Goal: Task Accomplishment & Management: Use online tool/utility

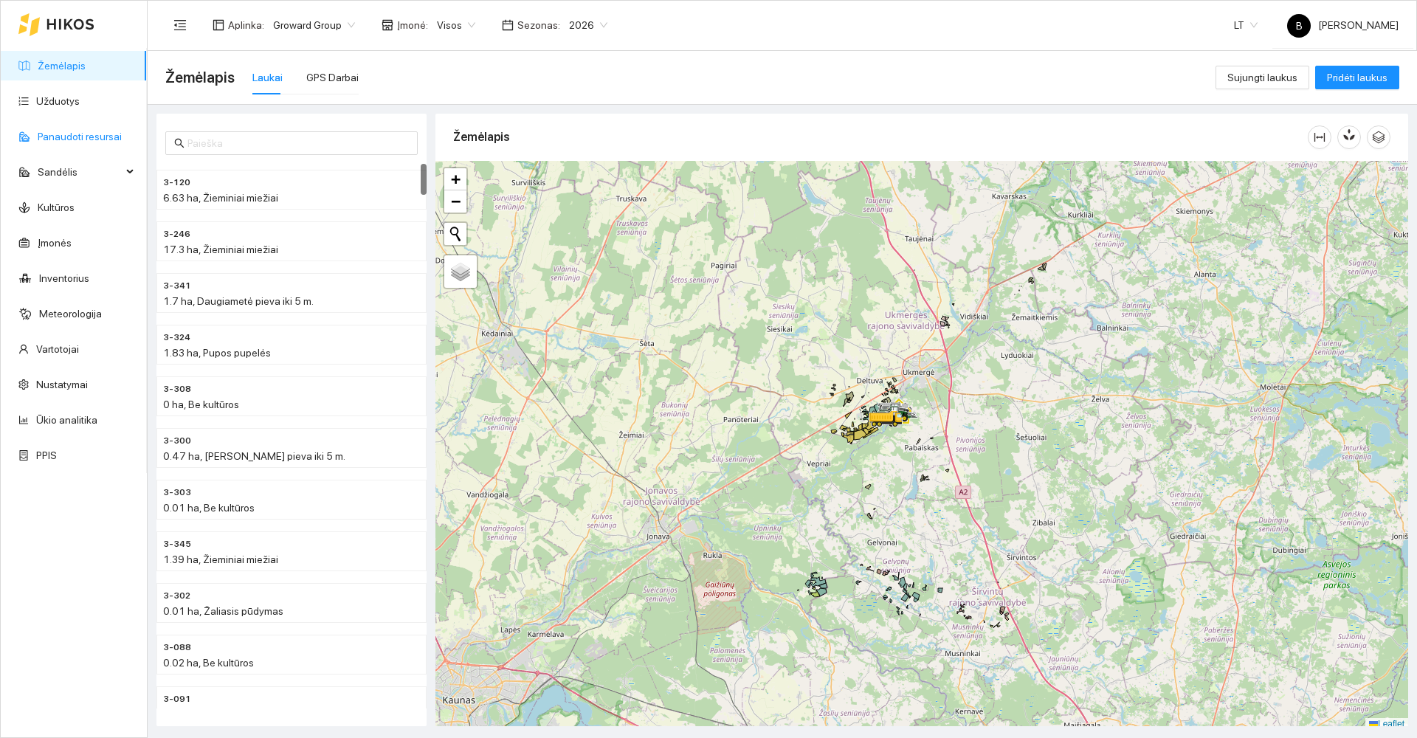
click at [61, 138] on link "Panaudoti resursai" at bounding box center [80, 137] width 84 height 12
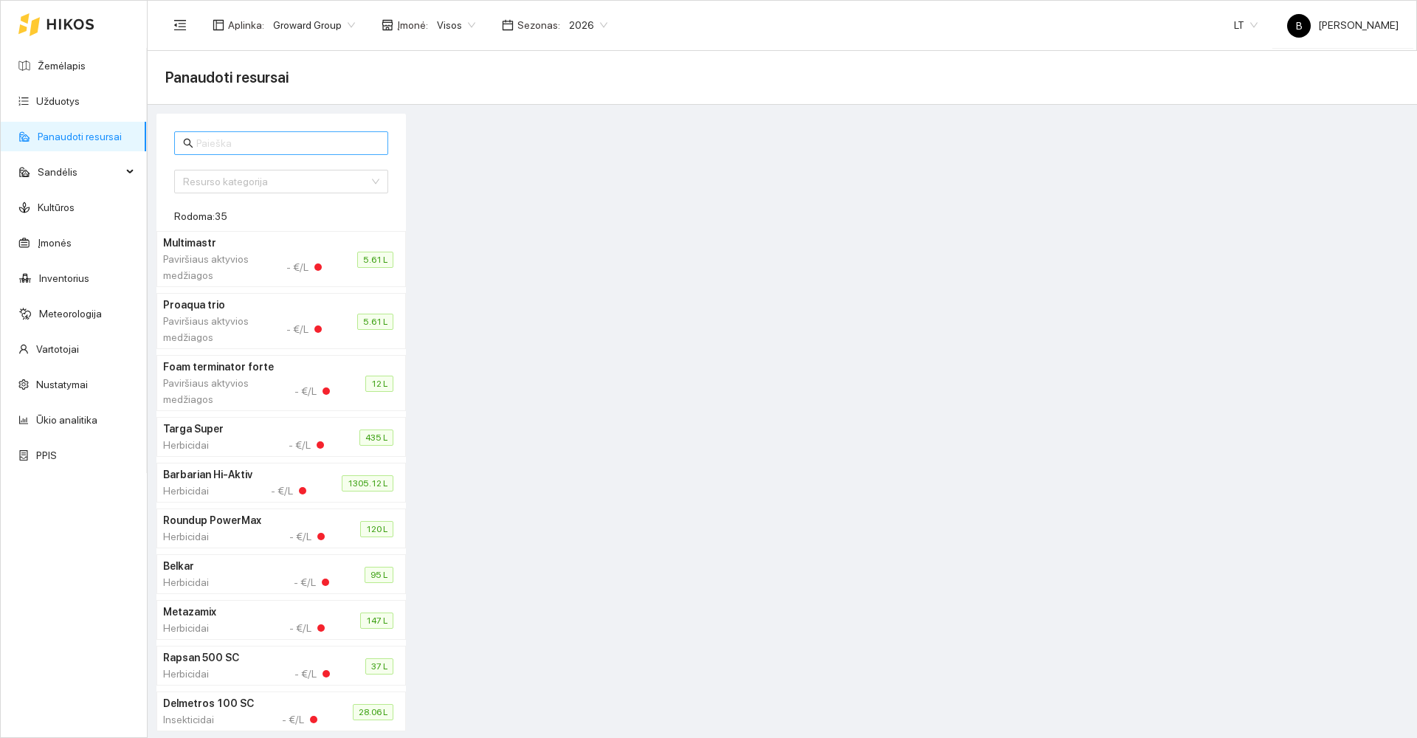
click at [238, 146] on input "text" at bounding box center [287, 143] width 183 height 16
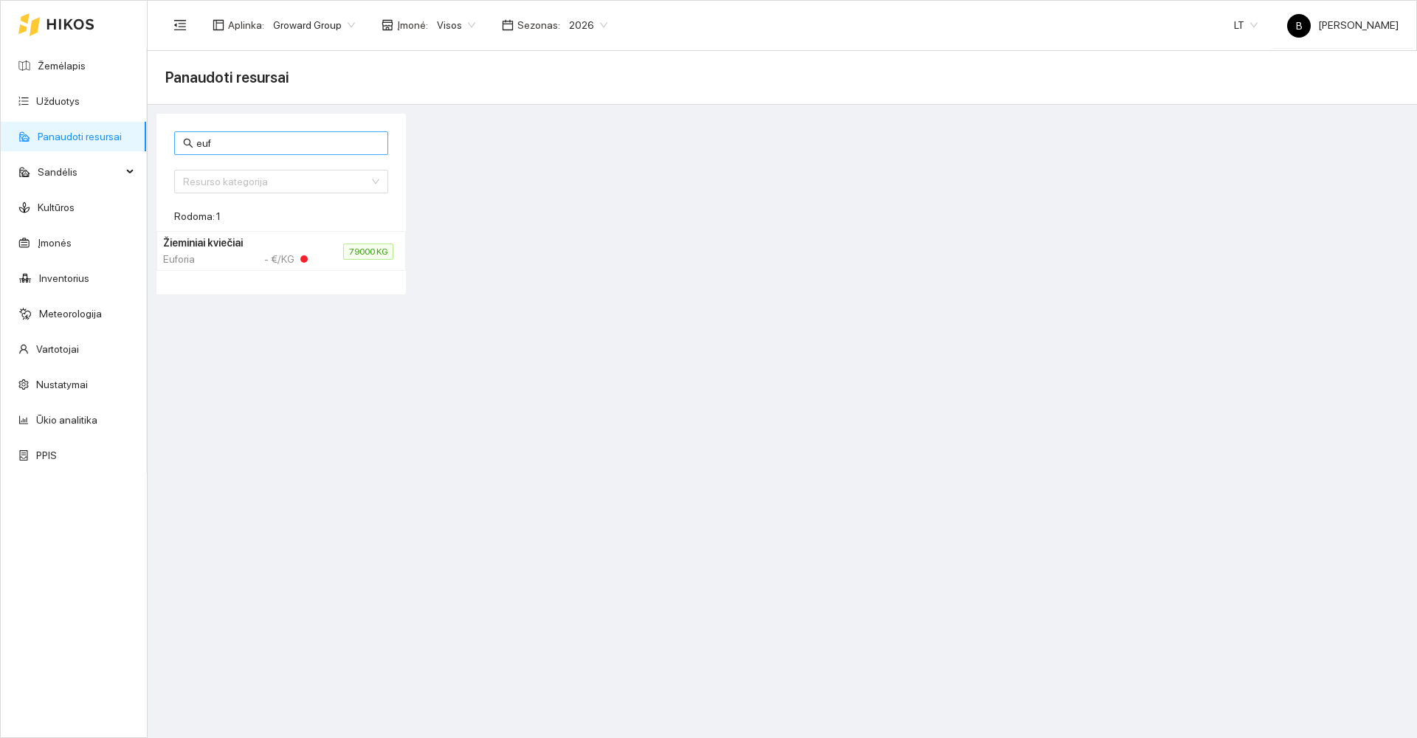
click at [210, 145] on input "euf" at bounding box center [287, 143] width 183 height 16
type input "e"
type input "art"
click at [61, 99] on link "Užduotys" at bounding box center [58, 101] width 44 height 12
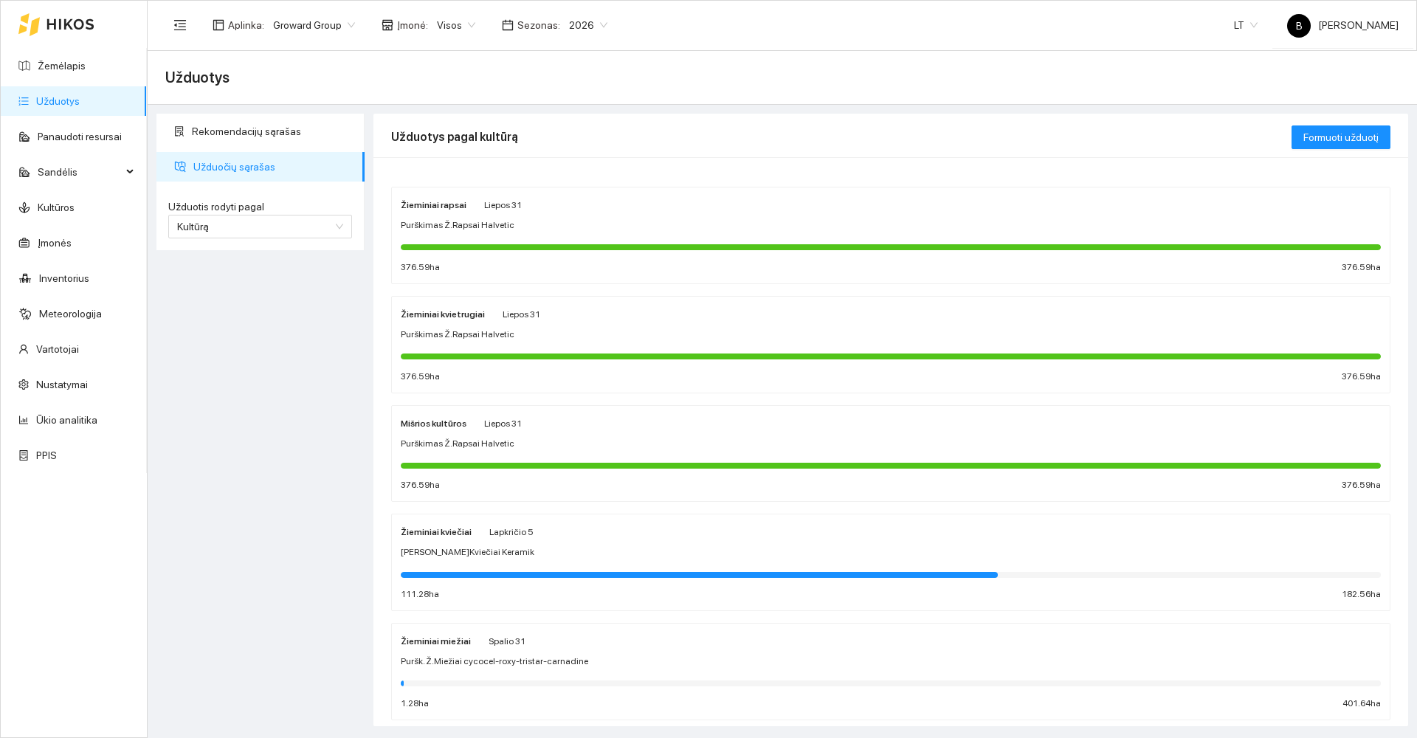
click at [657, 548] on div "[PERSON_NAME]Kviečiai Keramik" at bounding box center [891, 552] width 980 height 14
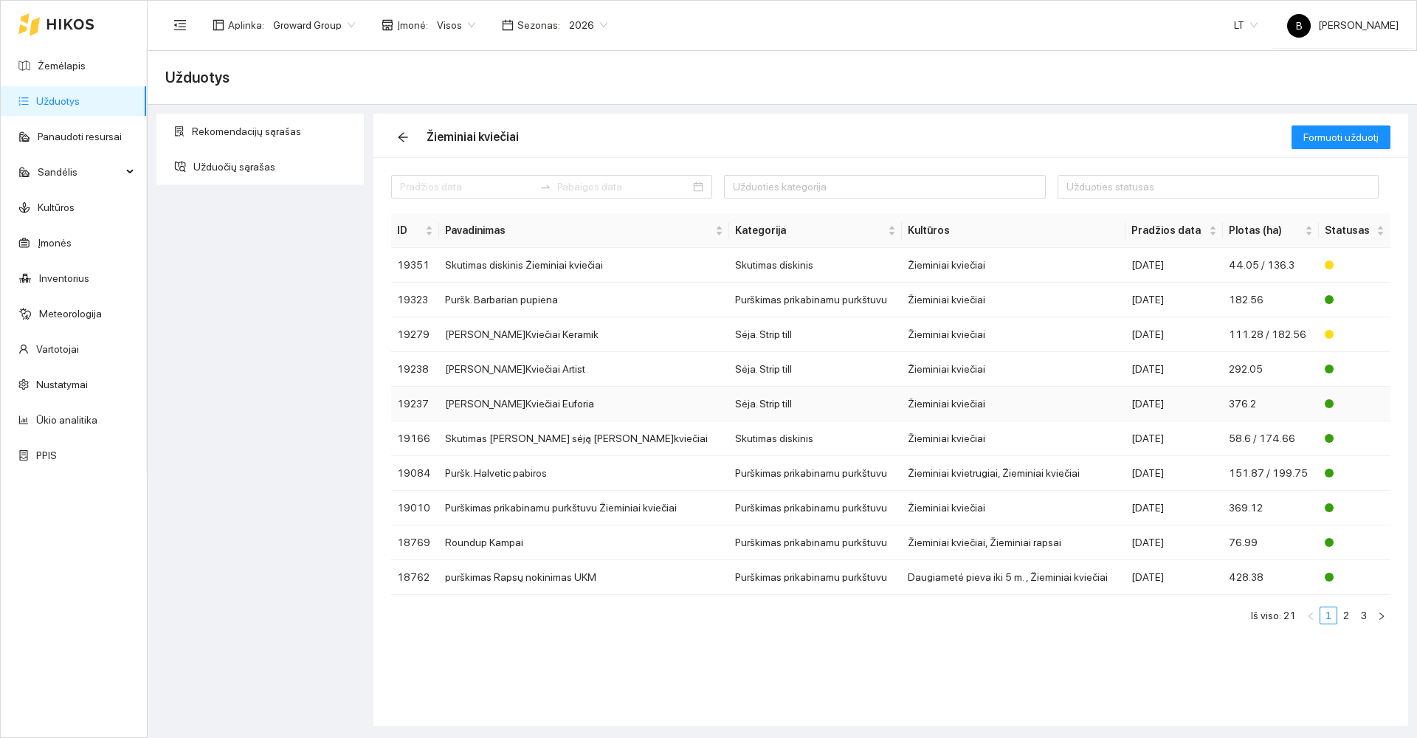
click at [513, 407] on td "[PERSON_NAME]Kviečiai Euforia" at bounding box center [584, 404] width 290 height 35
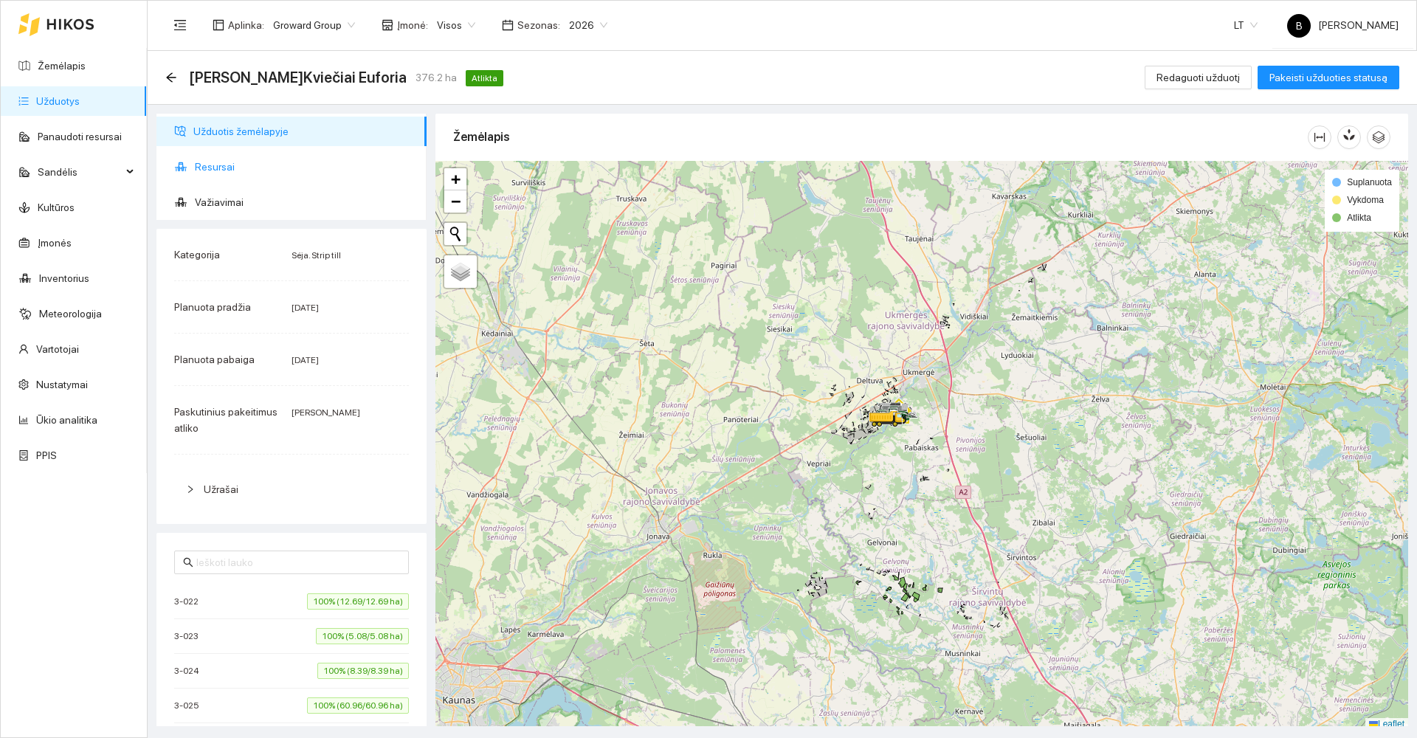
click at [225, 172] on span "Resursai" at bounding box center [305, 167] width 220 height 30
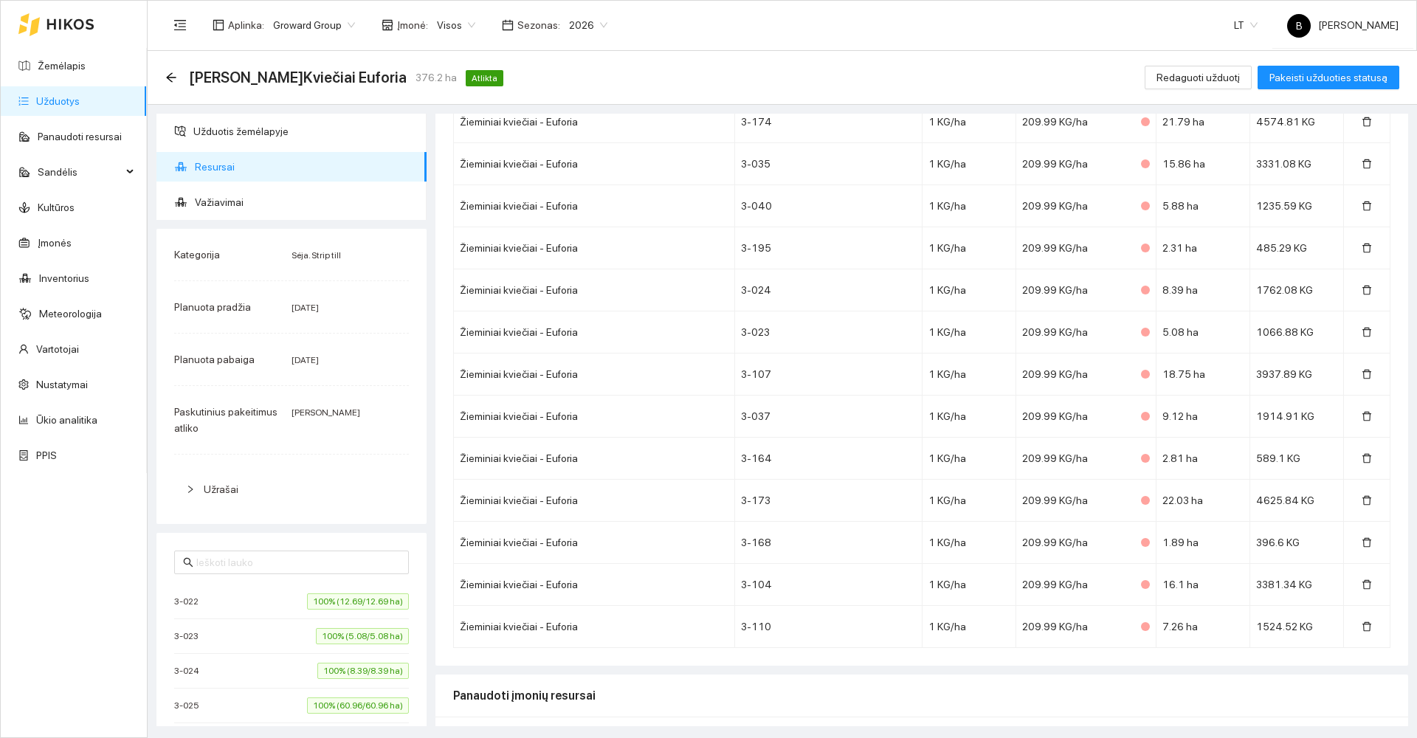
scroll to position [1867, 0]
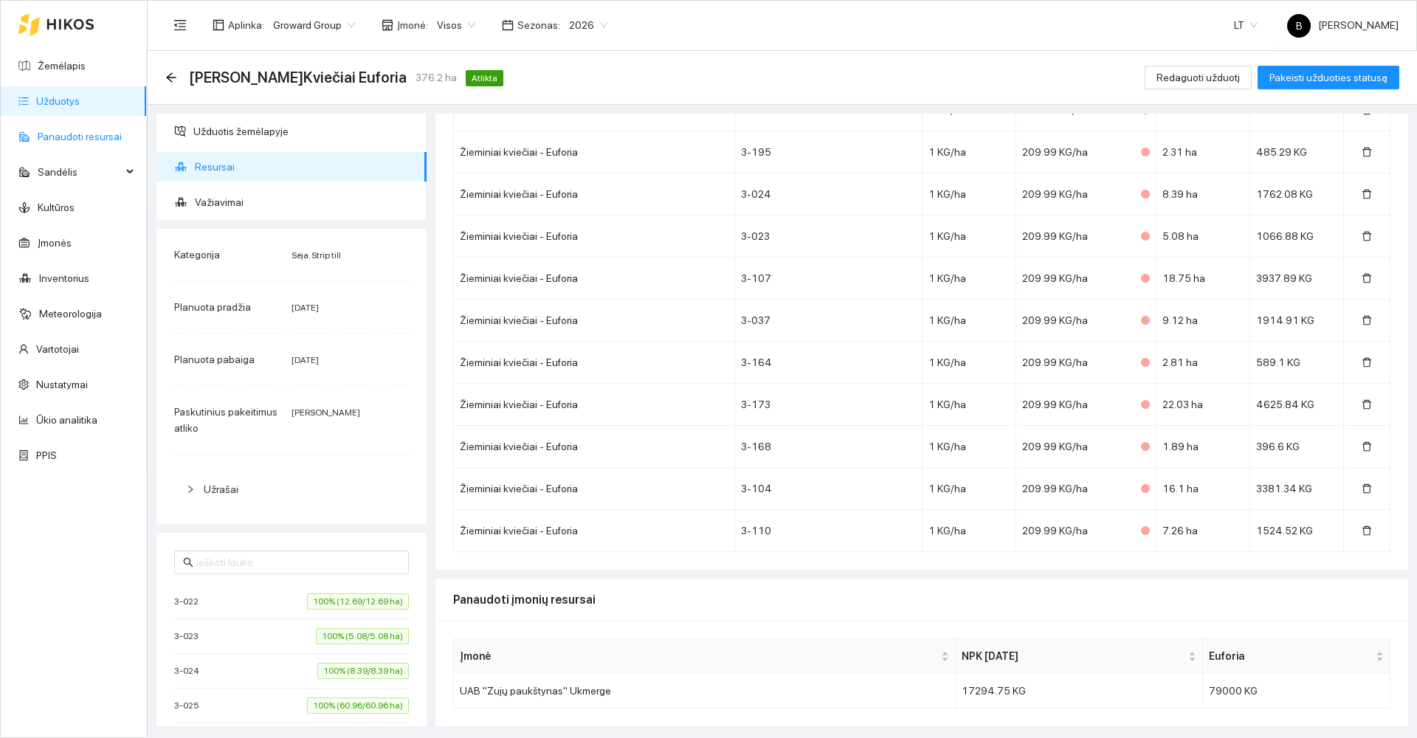
click at [62, 135] on link "Panaudoti resursai" at bounding box center [80, 137] width 84 height 12
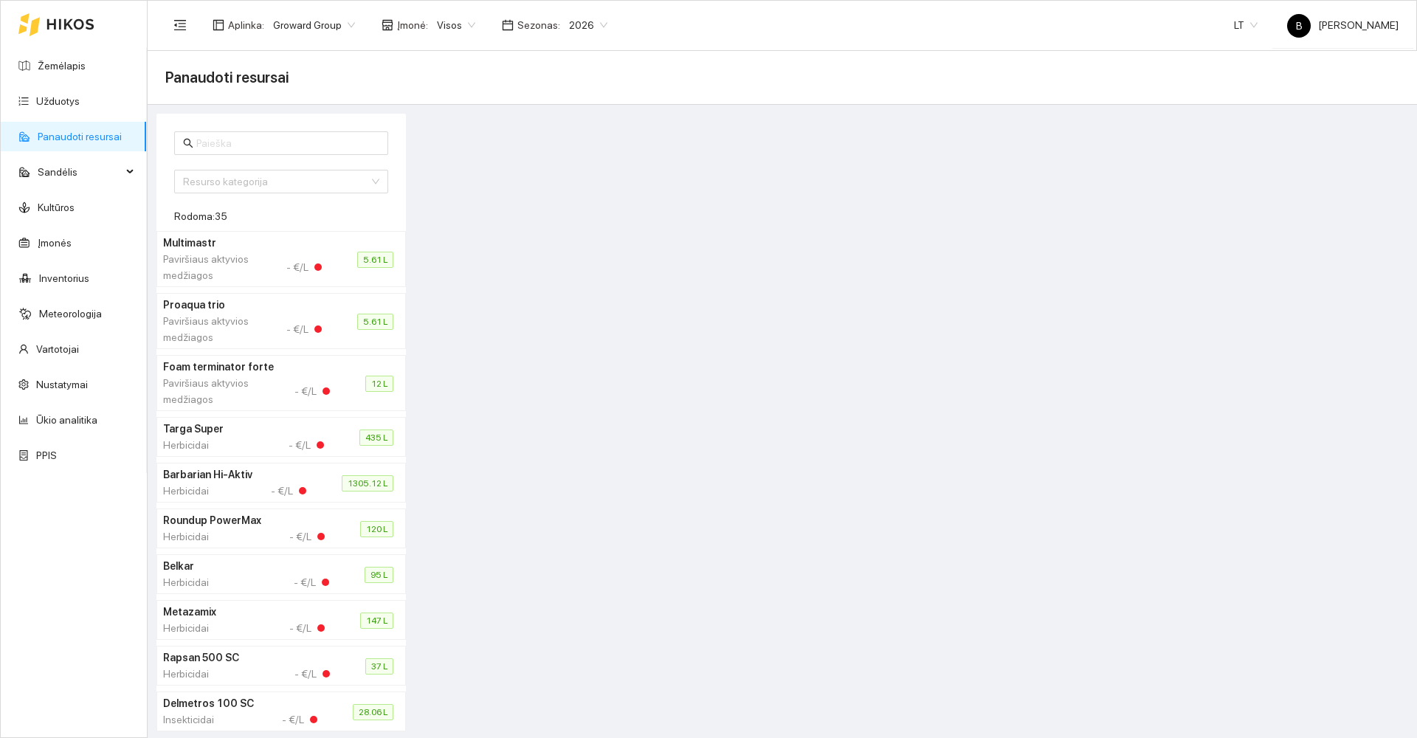
click at [61, 142] on link "Panaudoti resursai" at bounding box center [80, 137] width 84 height 12
click at [69, 173] on span "Sandėlis" at bounding box center [80, 172] width 84 height 30
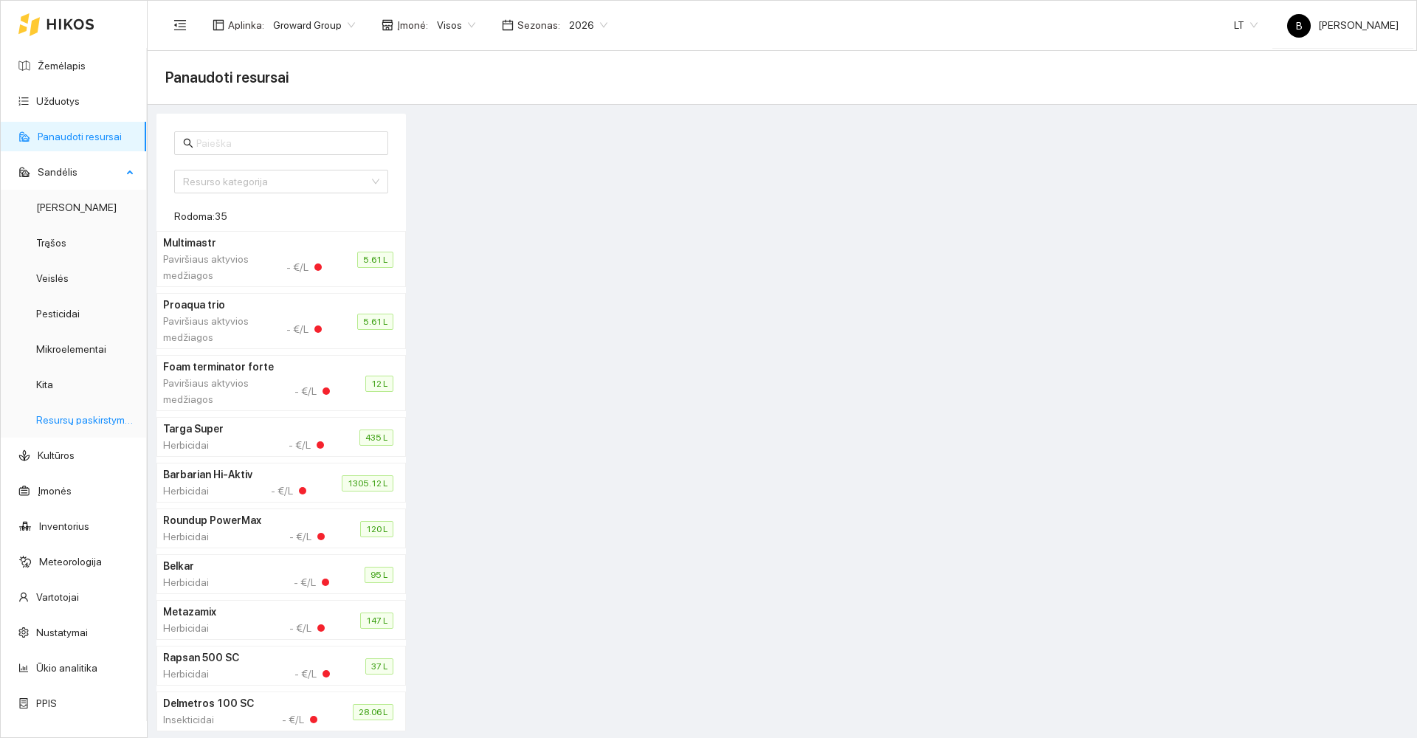
click at [87, 424] on link "Resursų paskirstymas" at bounding box center [86, 420] width 100 height 12
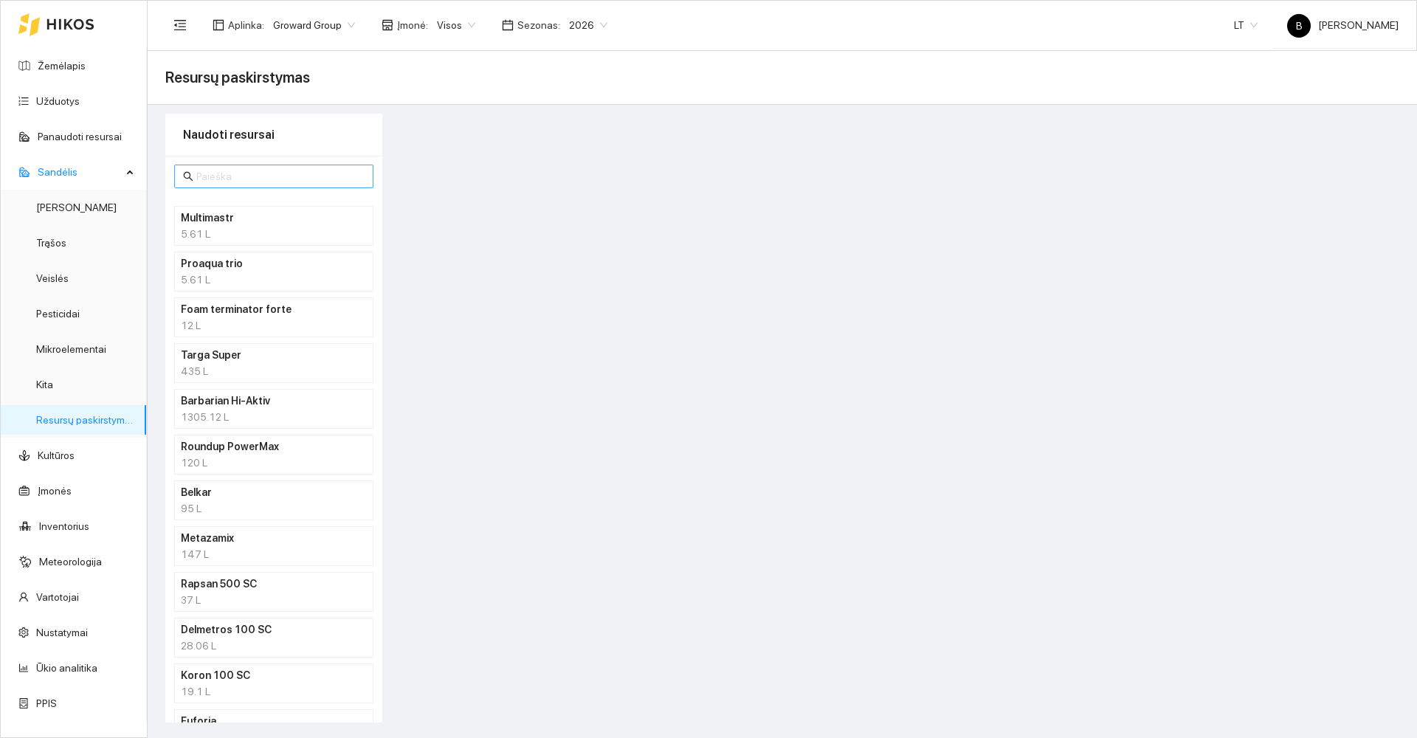
click at [238, 178] on input "text" at bounding box center [280, 176] width 168 height 16
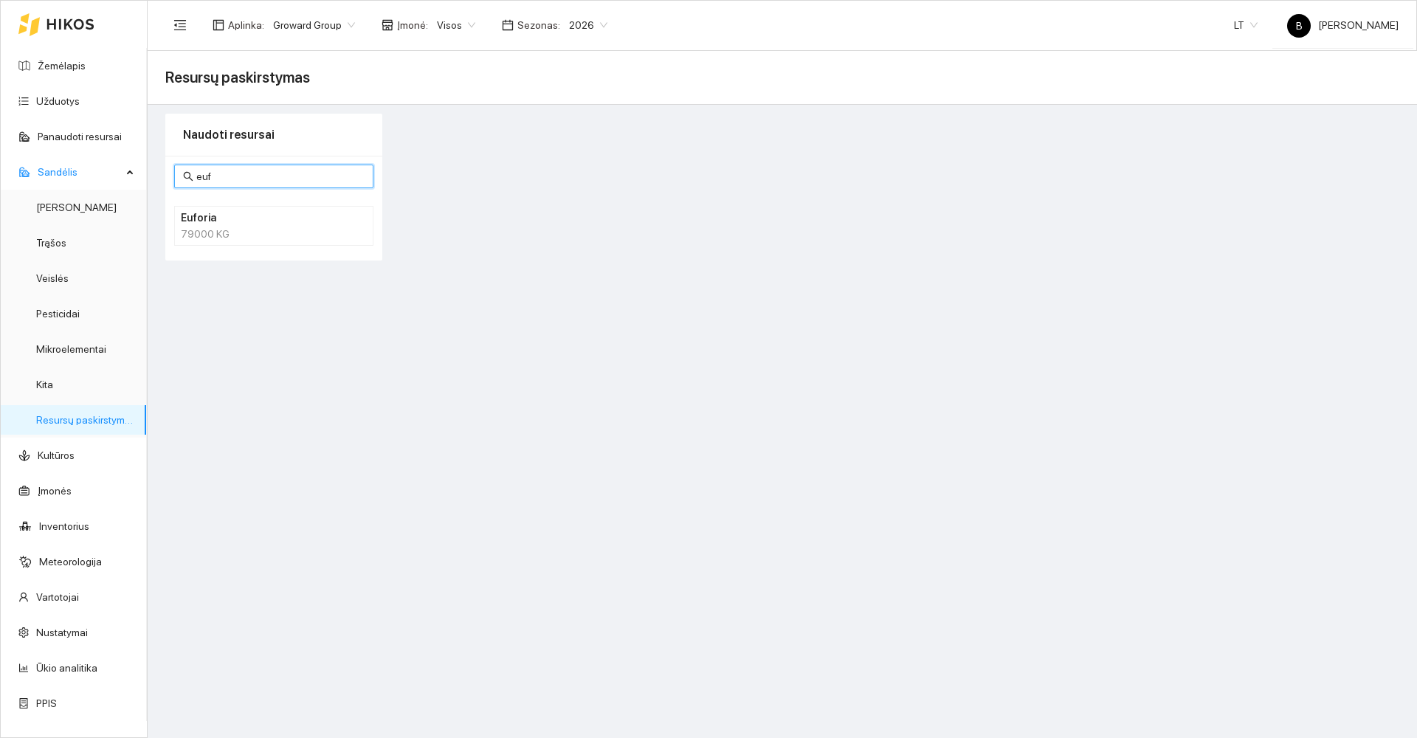
type input "euf"
click at [258, 218] on h4 "Euforia" at bounding box center [255, 218] width 148 height 16
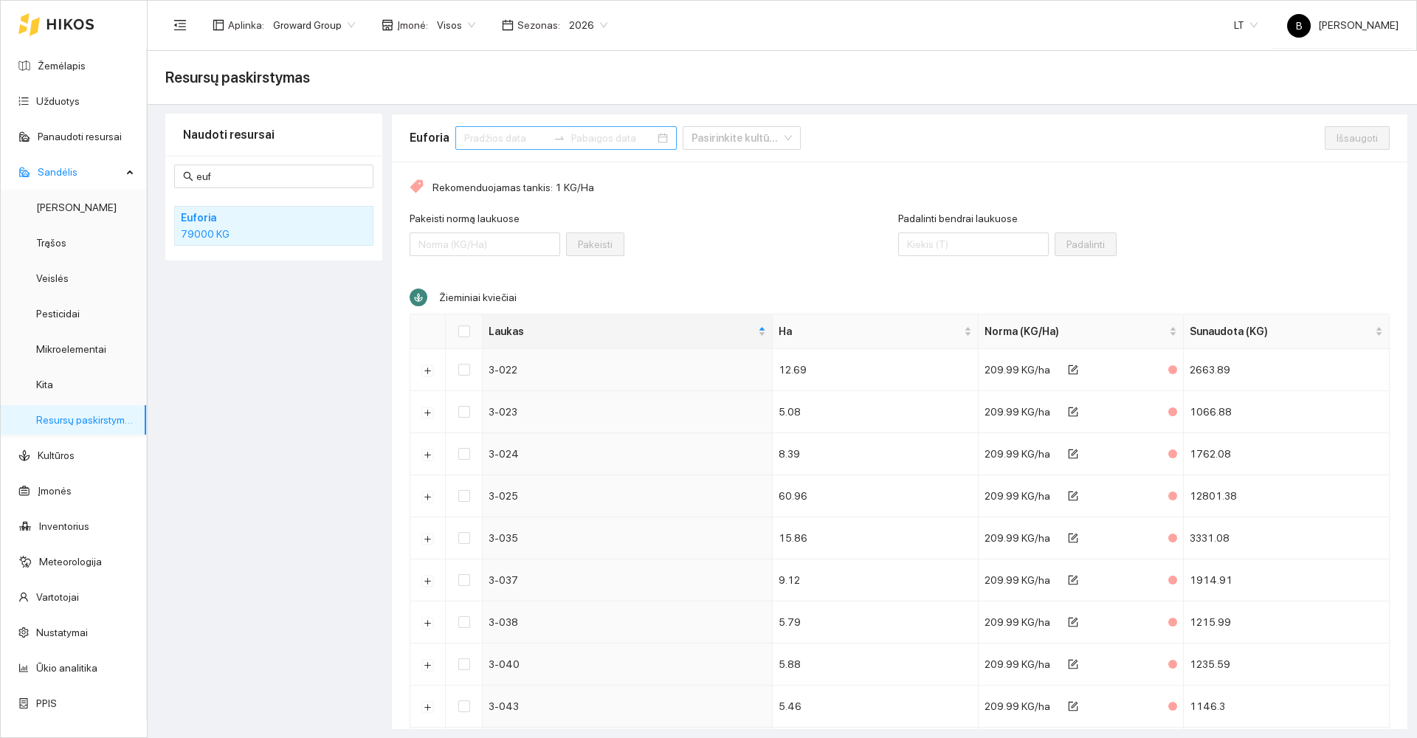
click at [524, 135] on input at bounding box center [505, 138] width 83 height 16
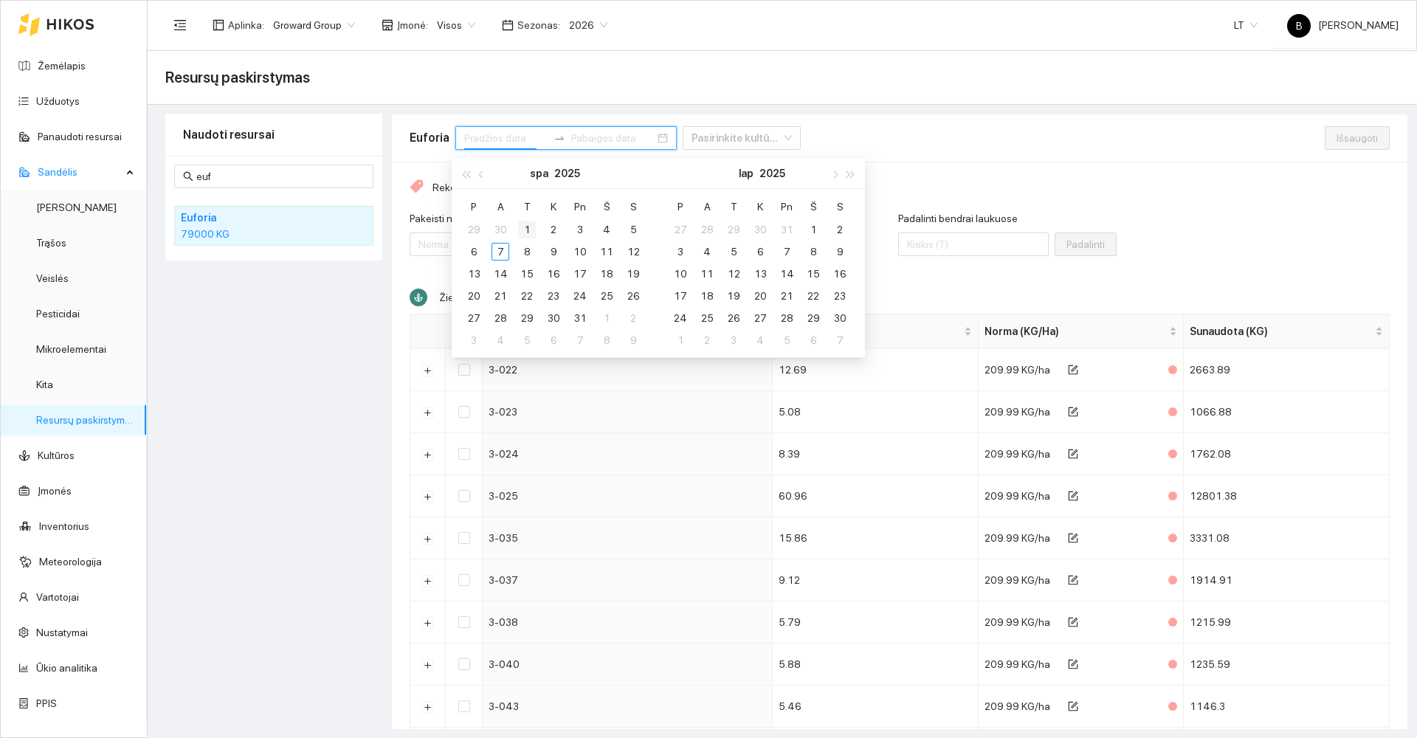
type input "[DATE]"
click at [526, 228] on div "1" at bounding box center [527, 230] width 18 height 18
type input "[DATE]"
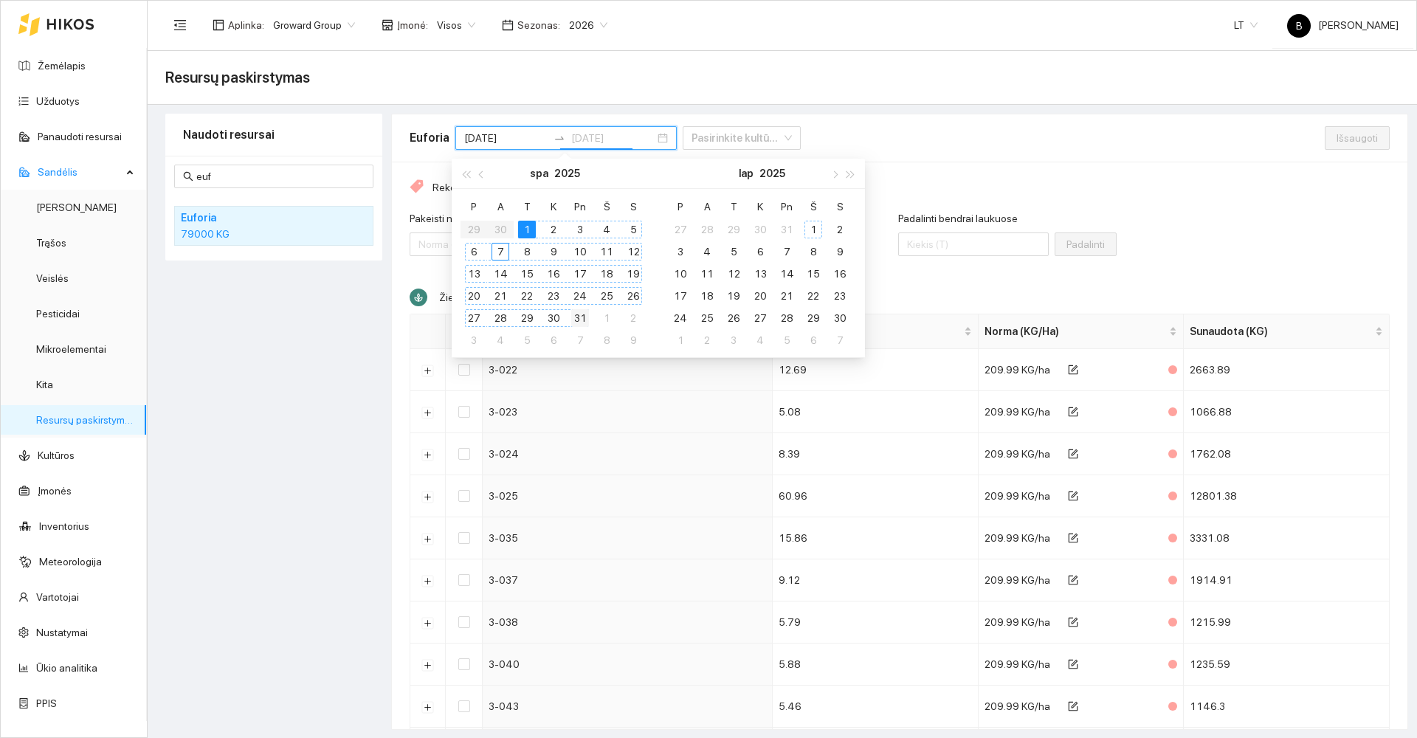
type input "[DATE]"
click at [581, 317] on div "31" at bounding box center [580, 318] width 18 height 18
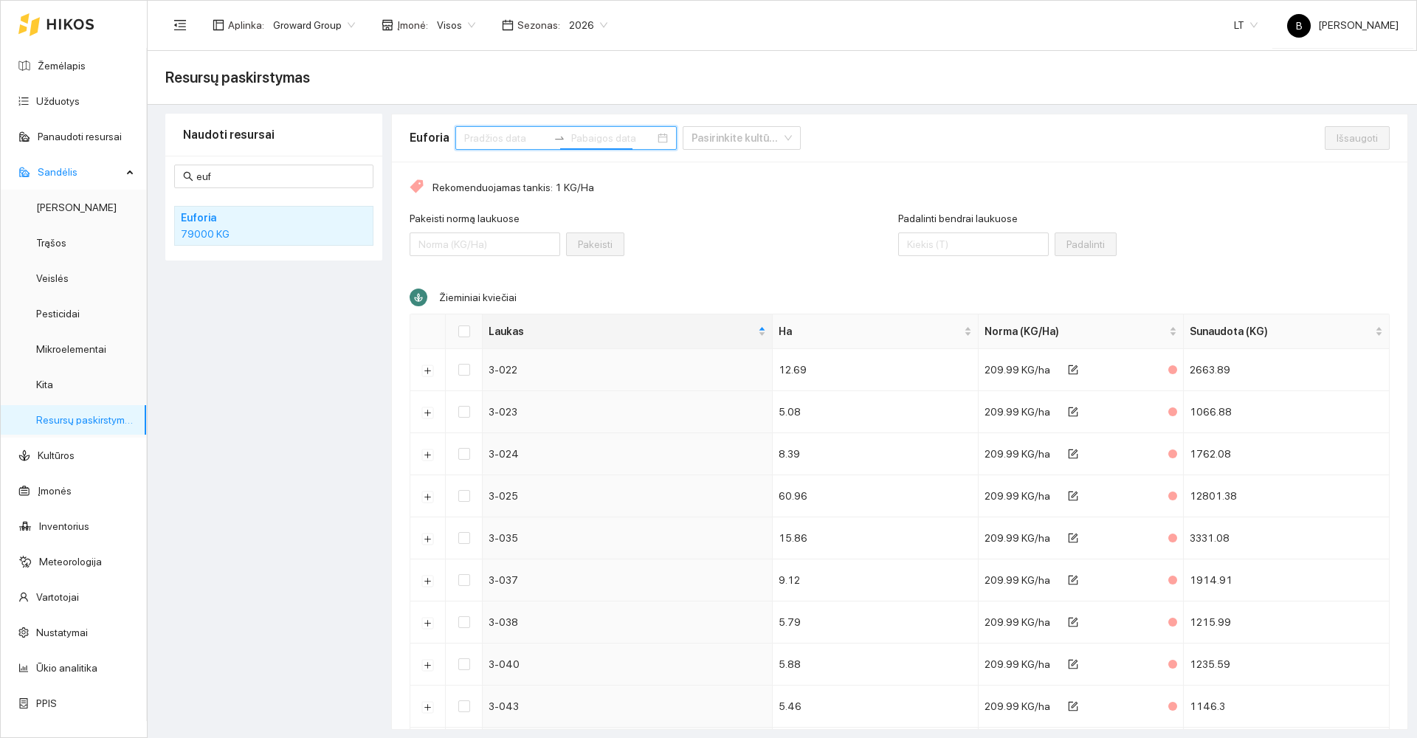
click at [492, 139] on input at bounding box center [505, 138] width 83 height 16
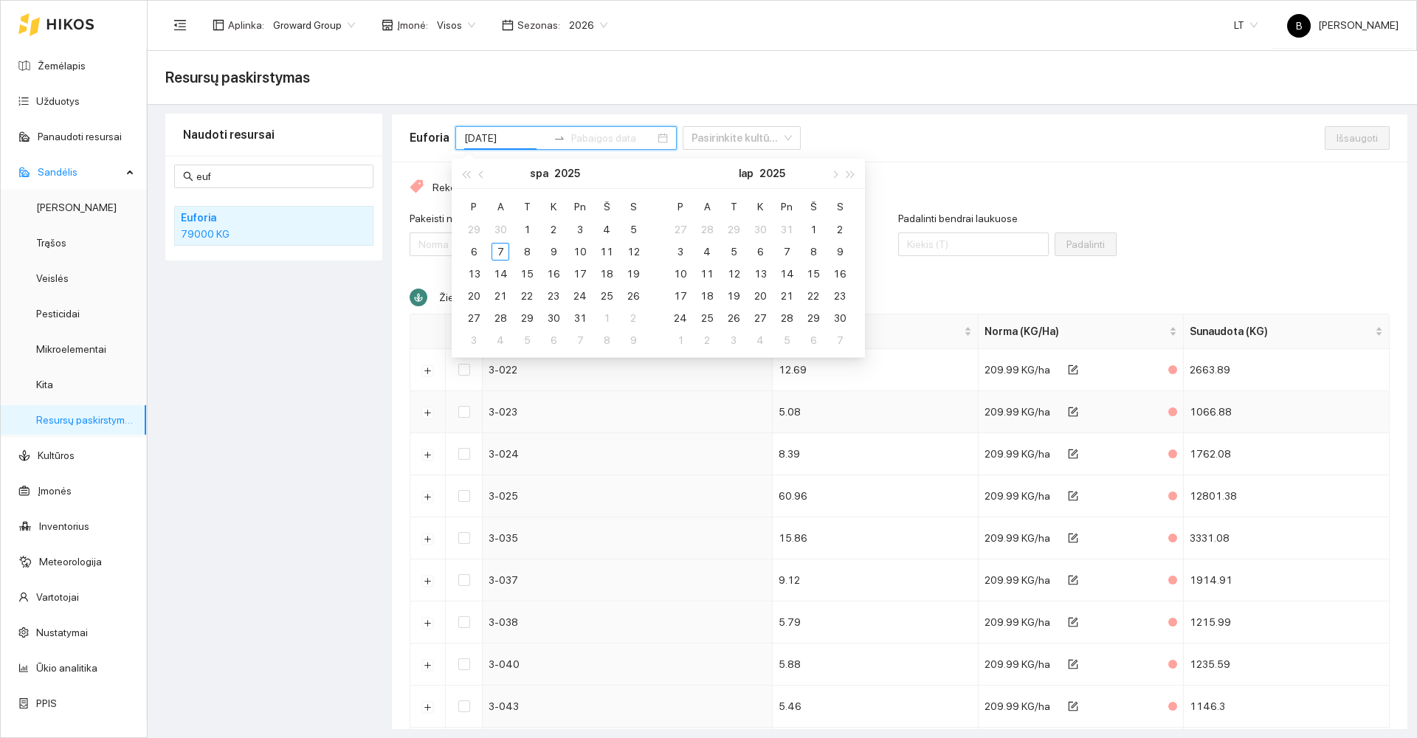
type input "[DATE]"
click at [528, 273] on div "15" at bounding box center [527, 274] width 18 height 18
type input "[DATE]"
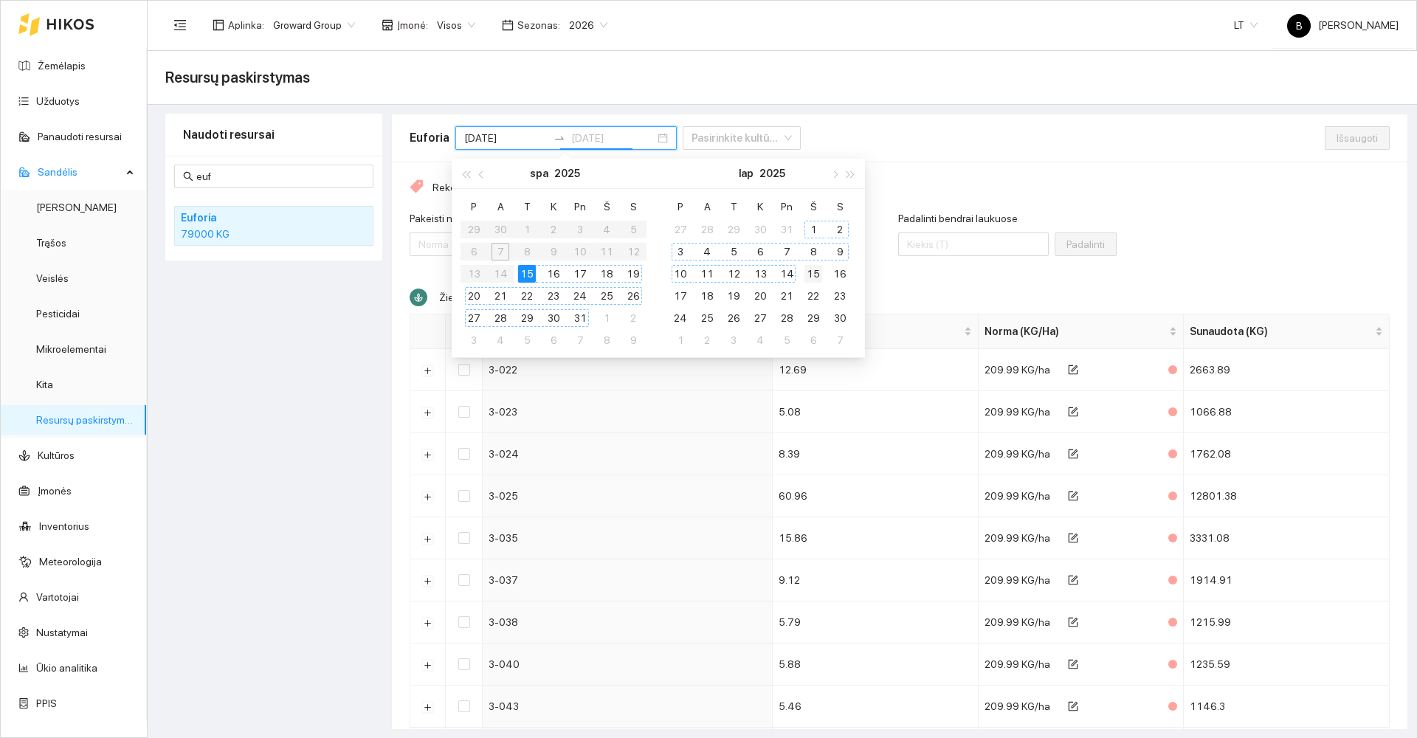
type input "[DATE]"
click at [812, 270] on div "15" at bounding box center [813, 274] width 18 height 18
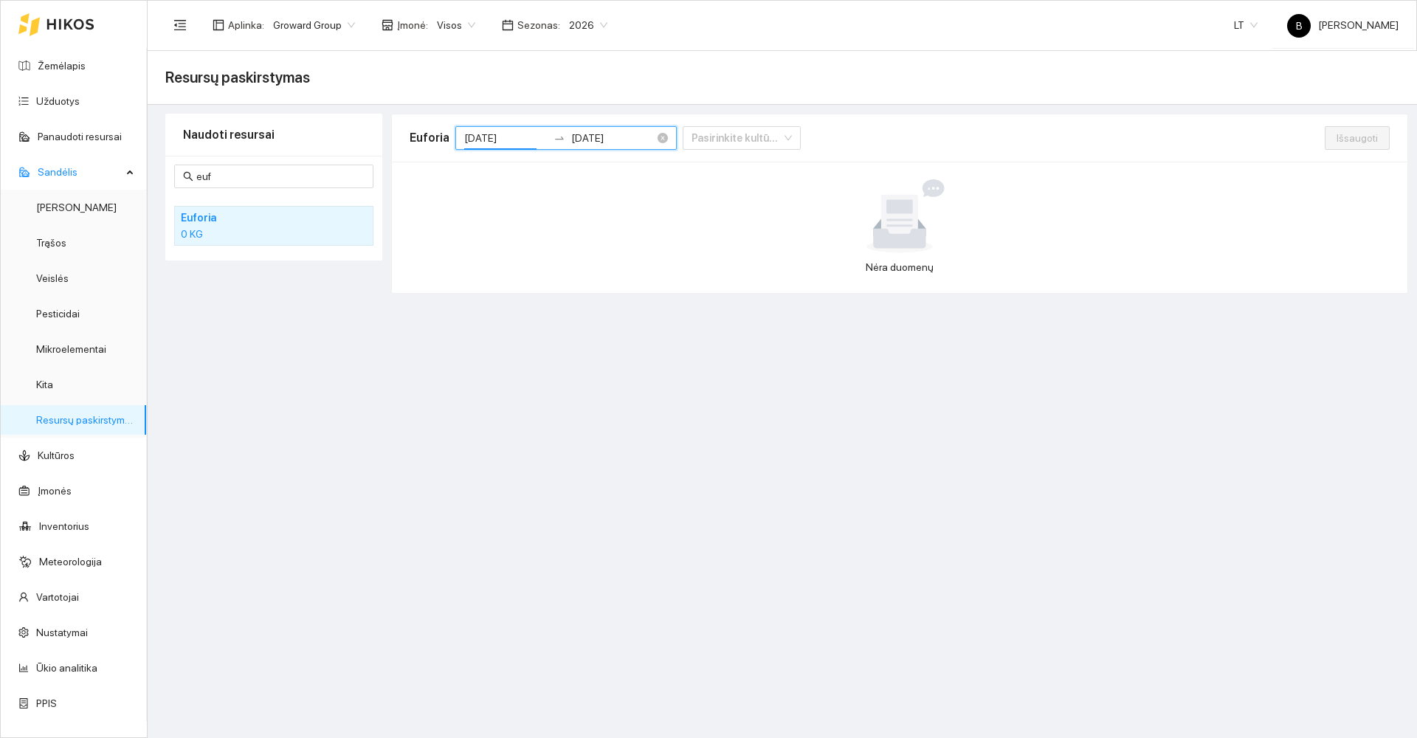
click at [506, 130] on input "[DATE]" at bounding box center [505, 138] width 83 height 16
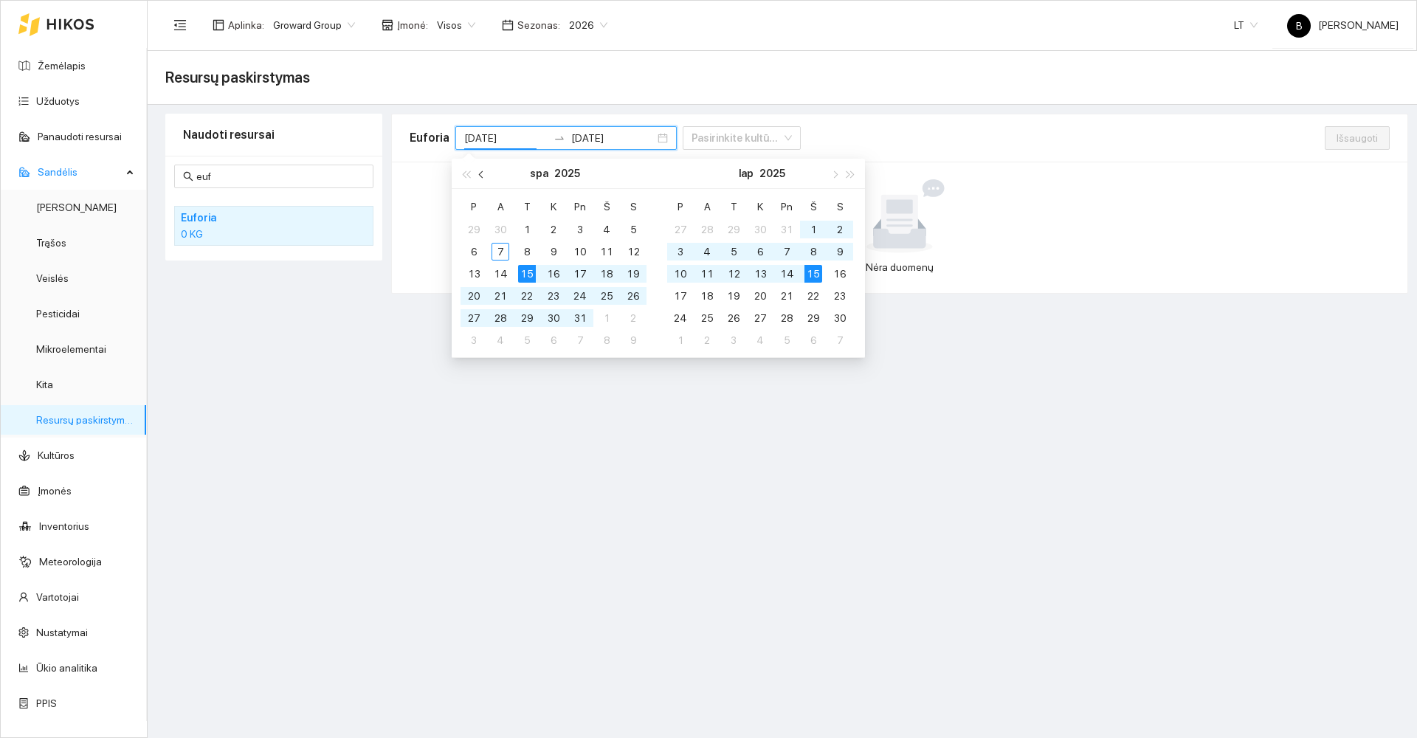
click at [479, 173] on button "button" at bounding box center [482, 174] width 16 height 30
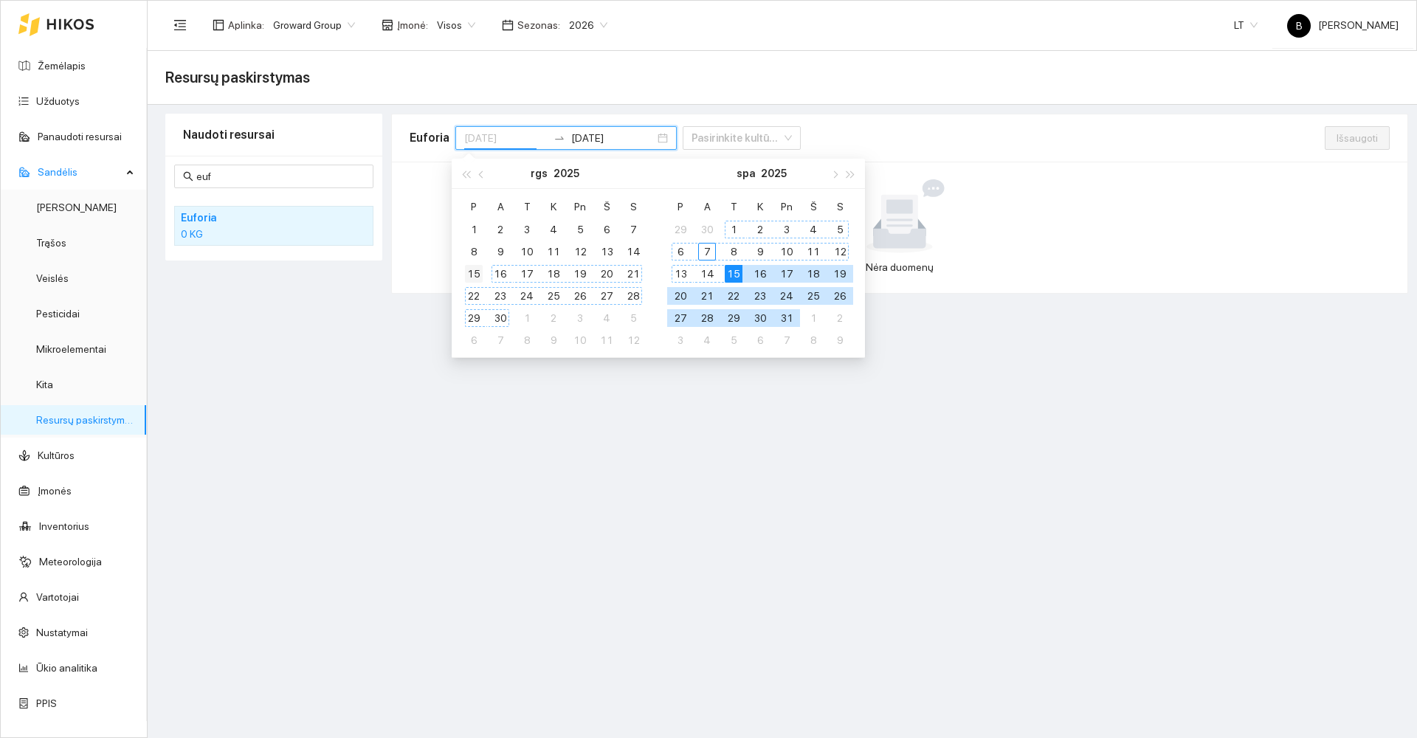
type input "[DATE]"
click at [477, 270] on div "15" at bounding box center [474, 274] width 18 height 18
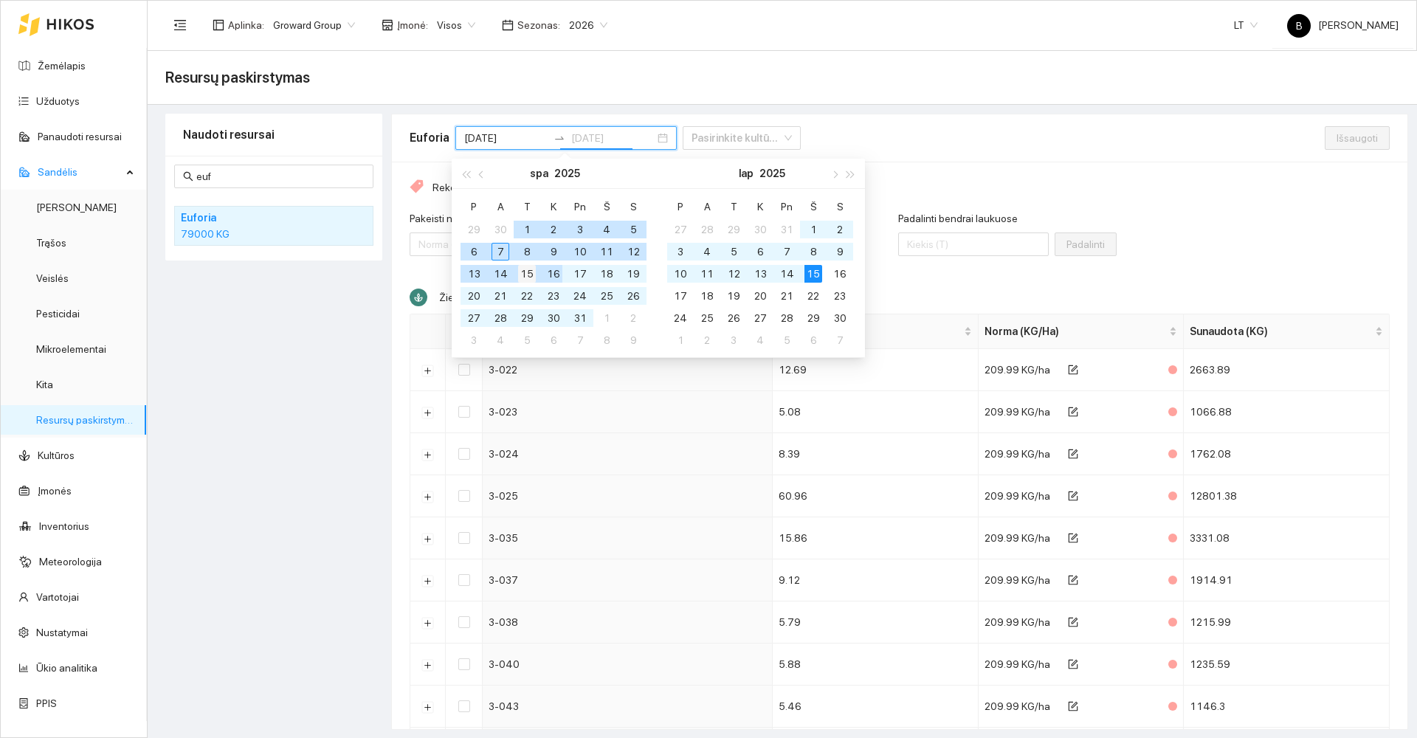
type input "[DATE]"
click at [530, 271] on div "15" at bounding box center [527, 274] width 18 height 18
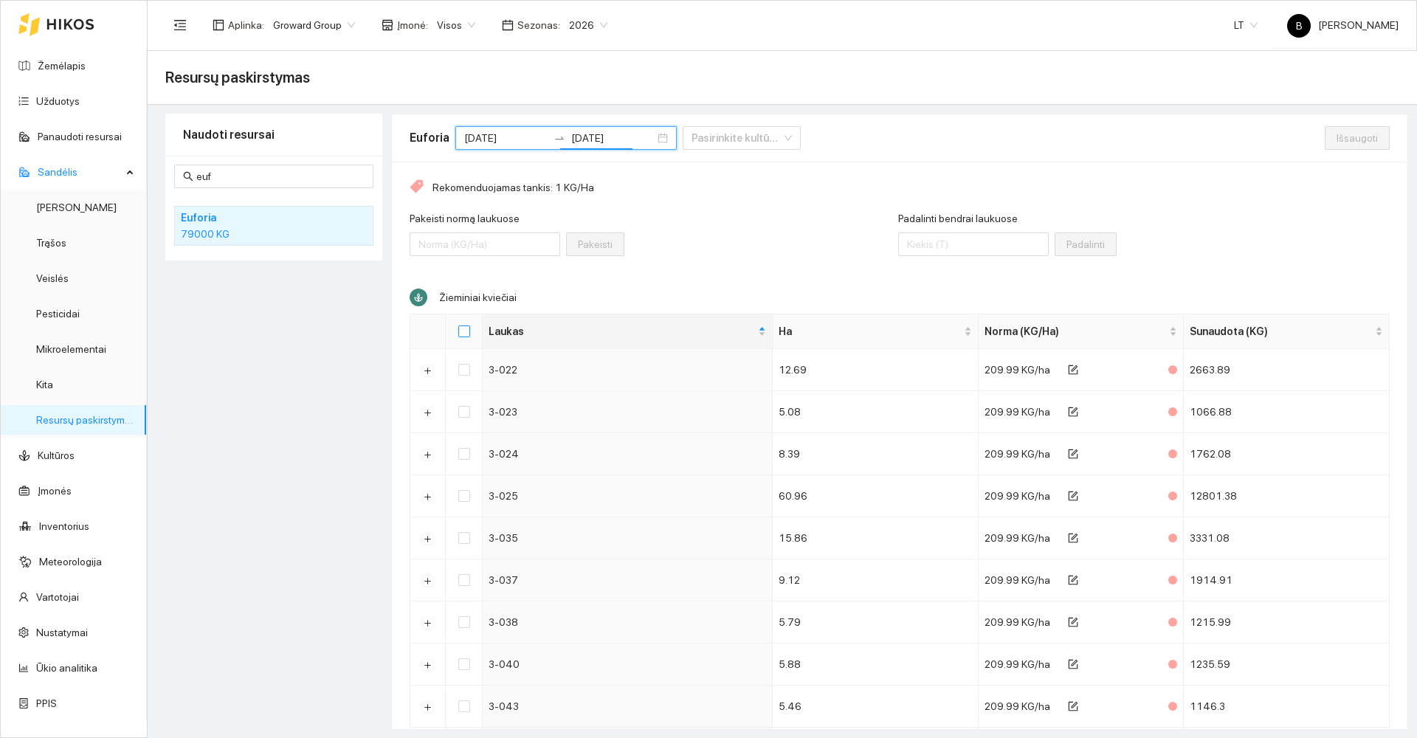
click at [466, 329] on input "Select all" at bounding box center [464, 331] width 12 height 12
checkbox input "true"
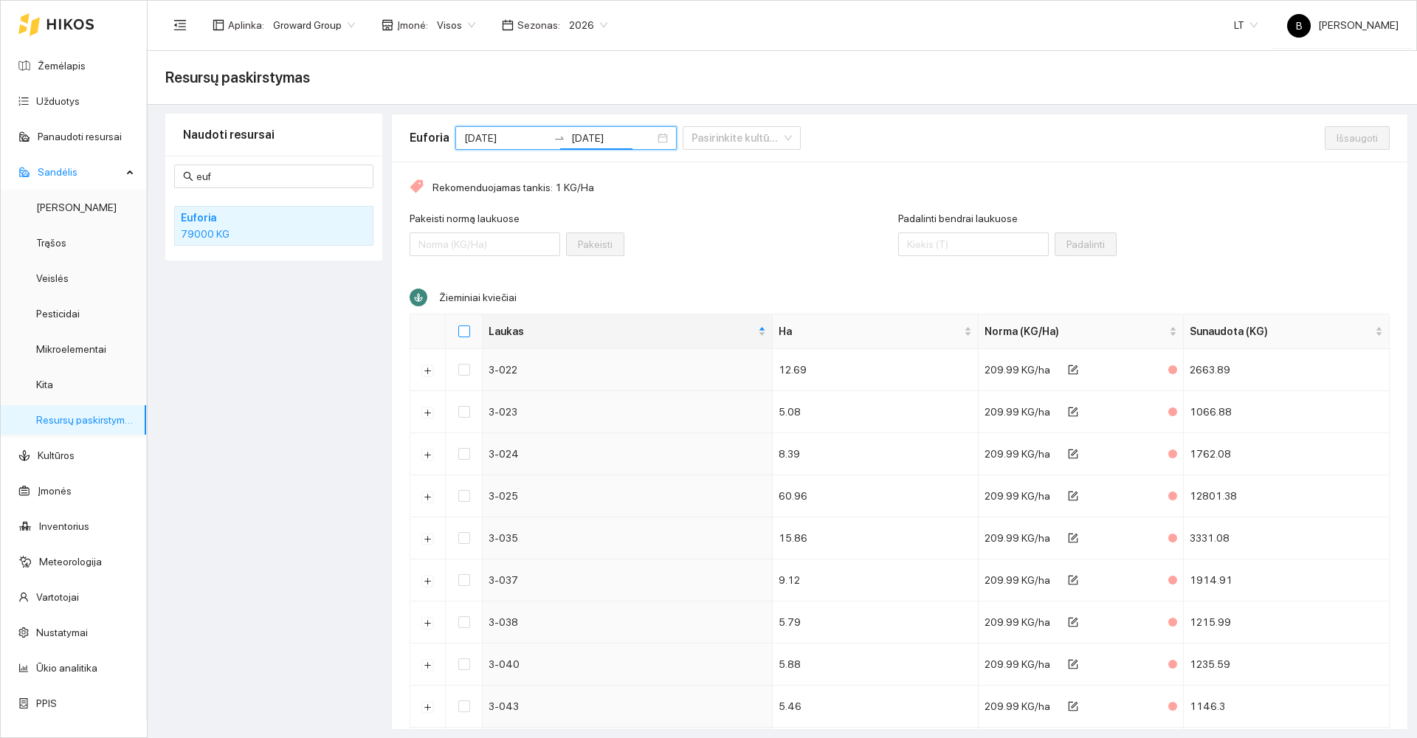
checkbox input "true"
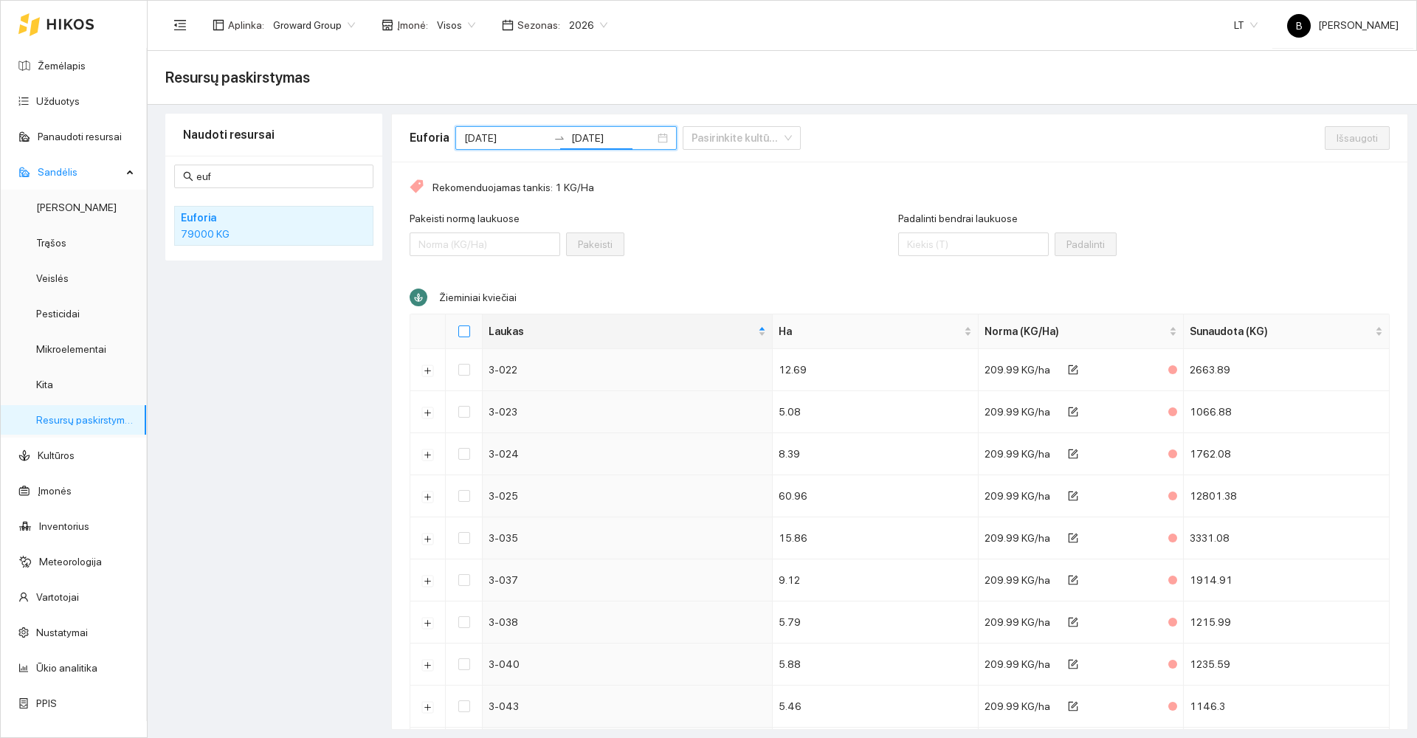
checkbox input "true"
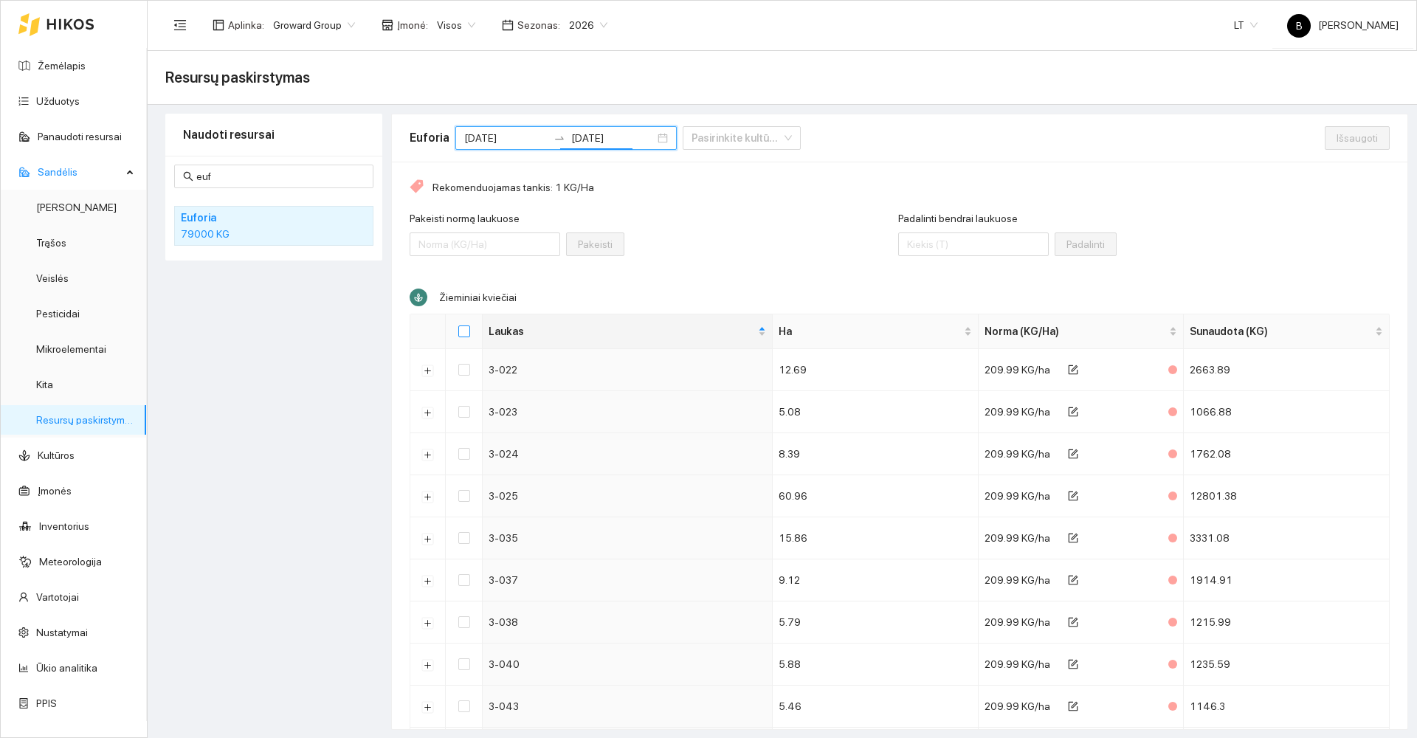
checkbox input "true"
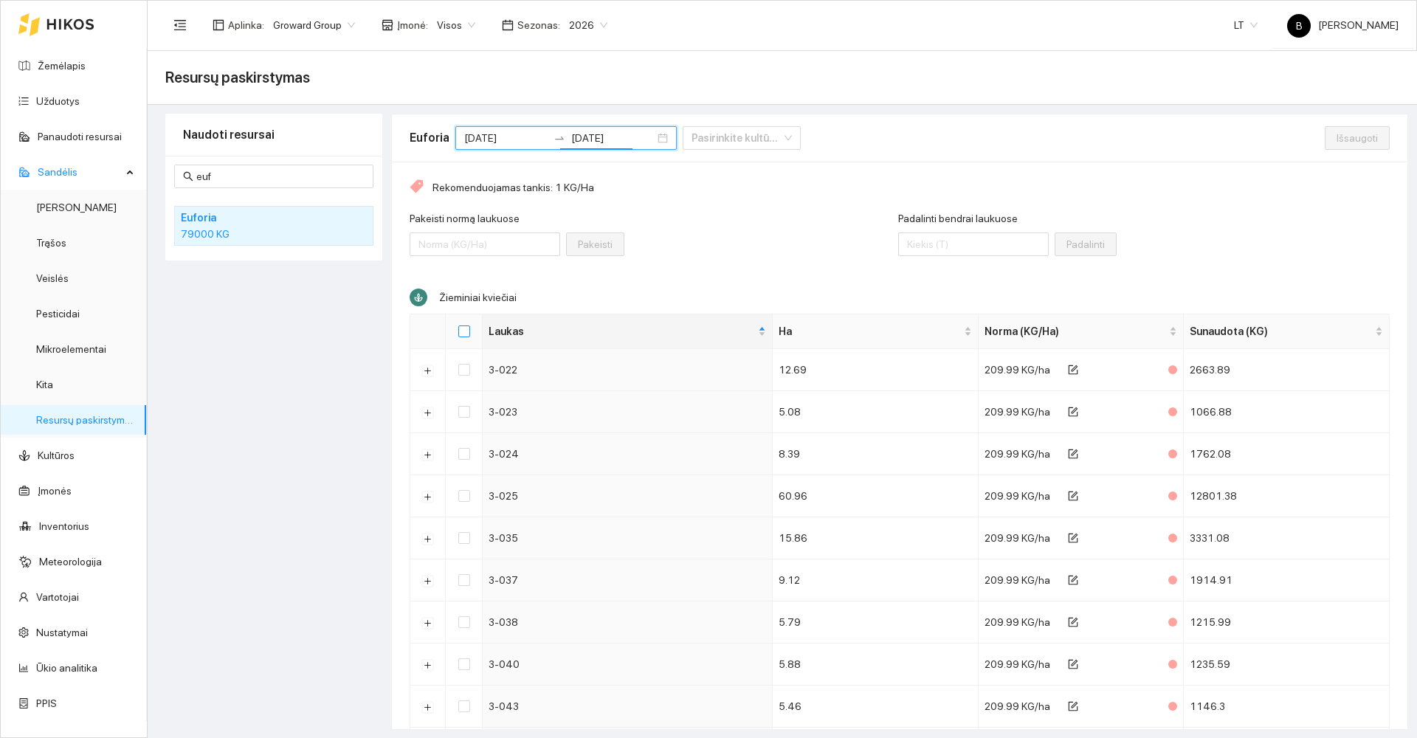
checkbox input "true"
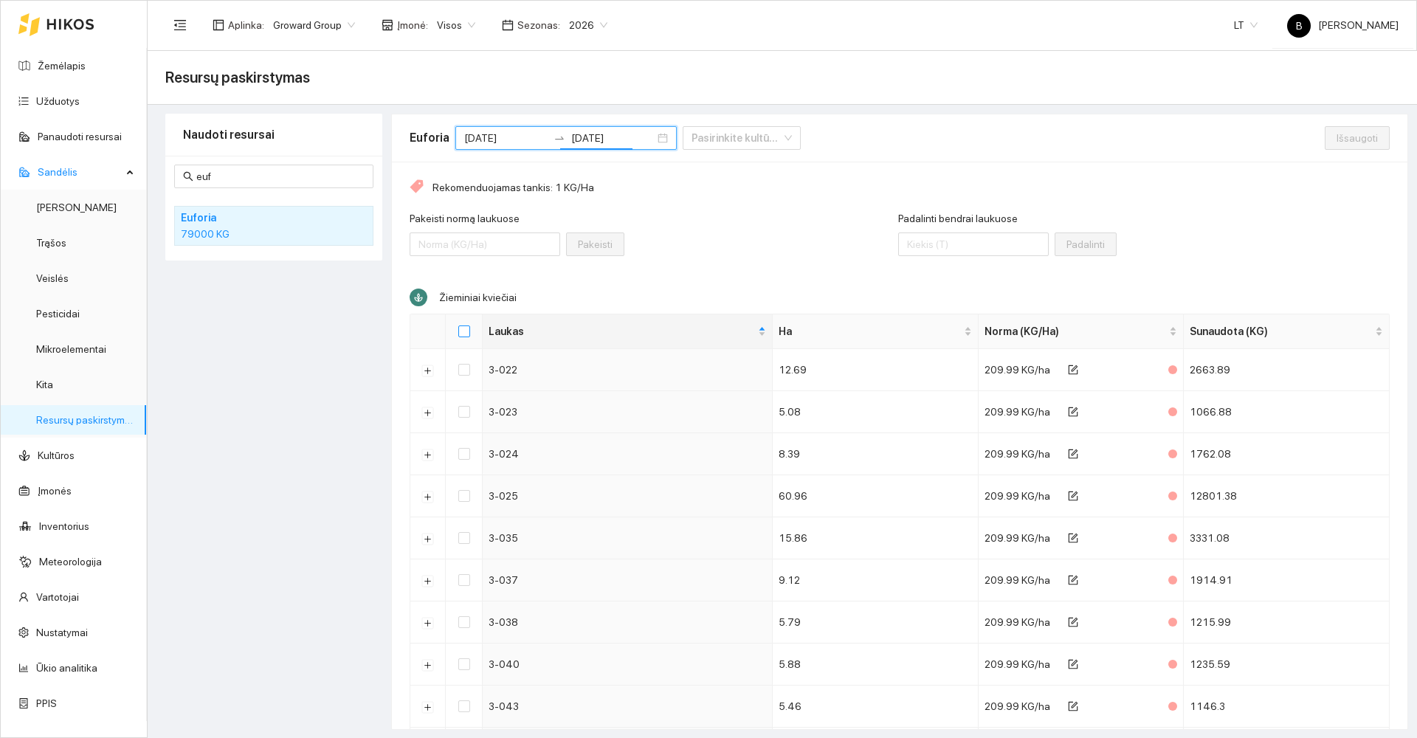
checkbox input "true"
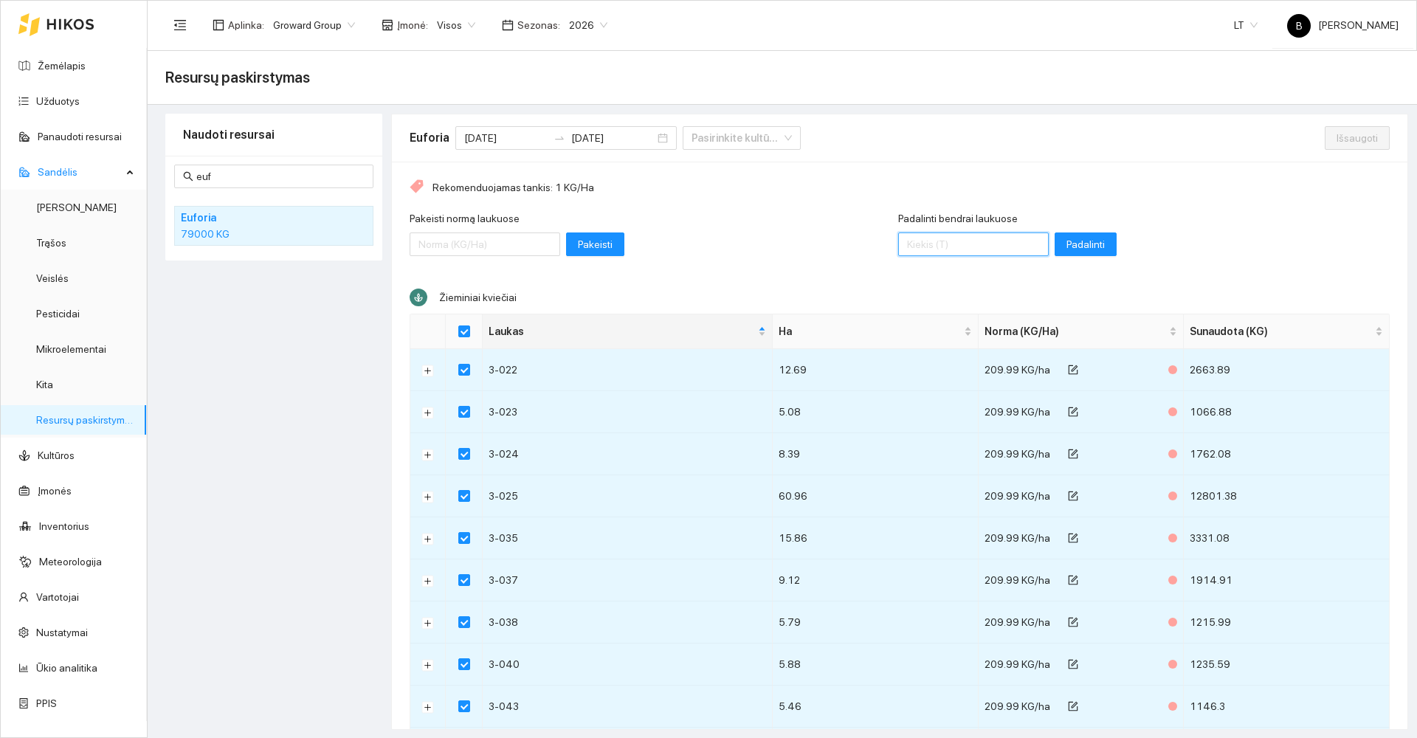
click at [948, 240] on input "Padalinti bendrai laukuose" at bounding box center [973, 244] width 151 height 24
type input "88500"
click at [1066, 241] on span "Padalinti" at bounding box center [1085, 244] width 38 height 16
click at [1336, 139] on span "Išsaugoti" at bounding box center [1356, 138] width 41 height 16
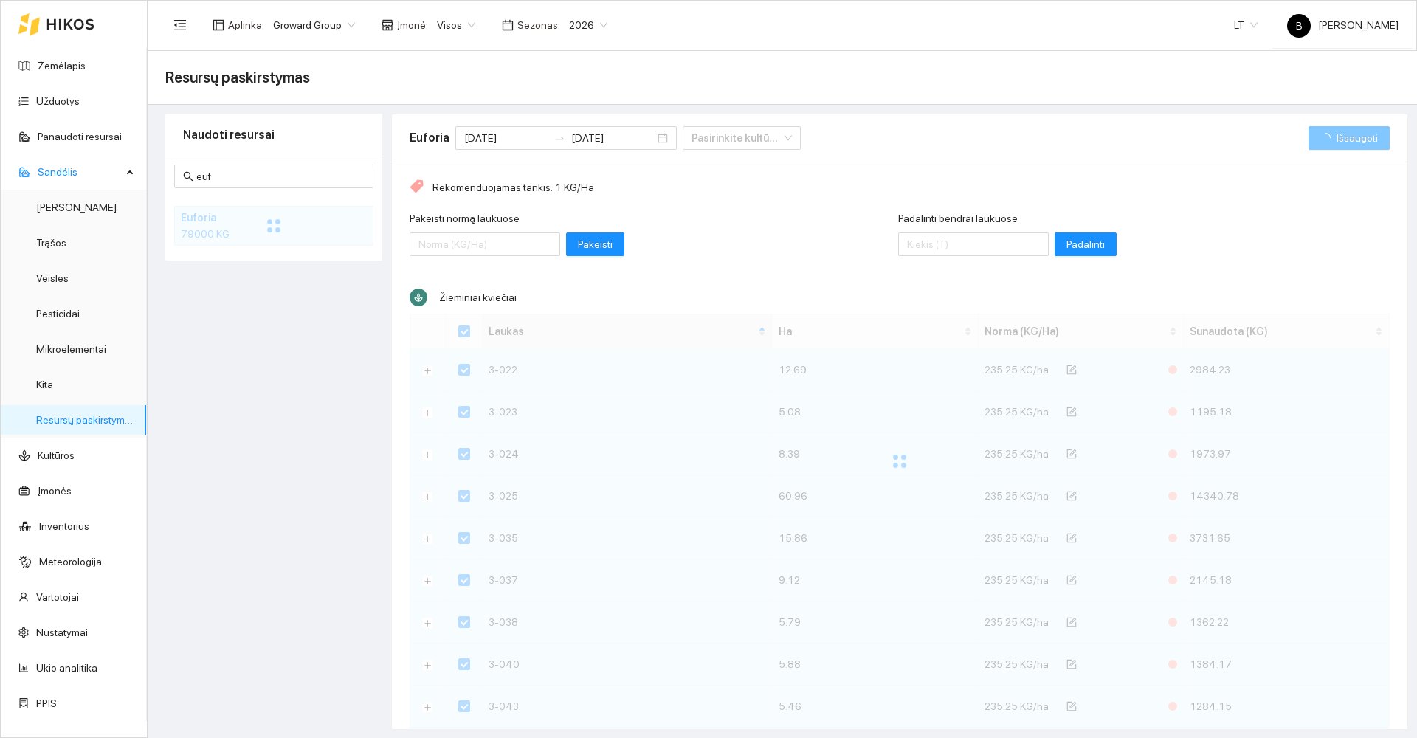
checkbox input "false"
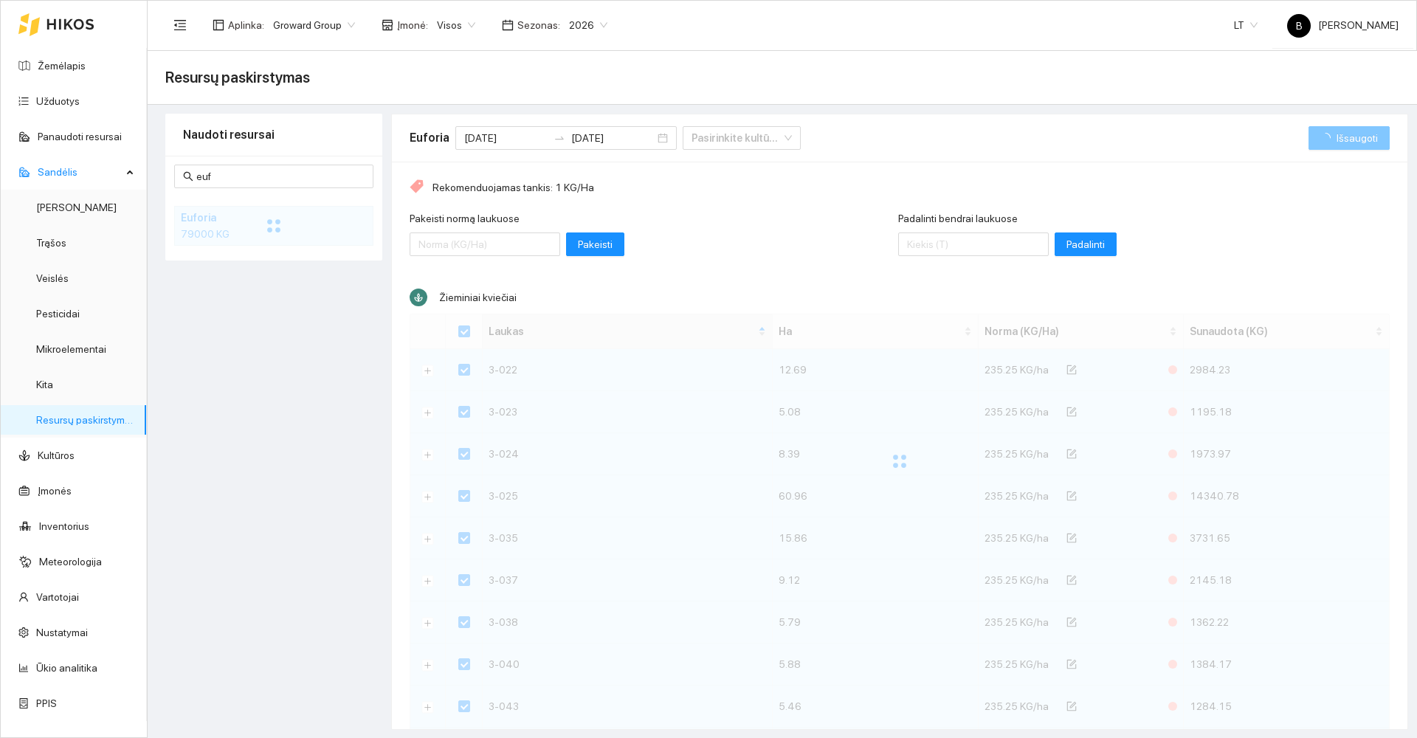
checkbox input "false"
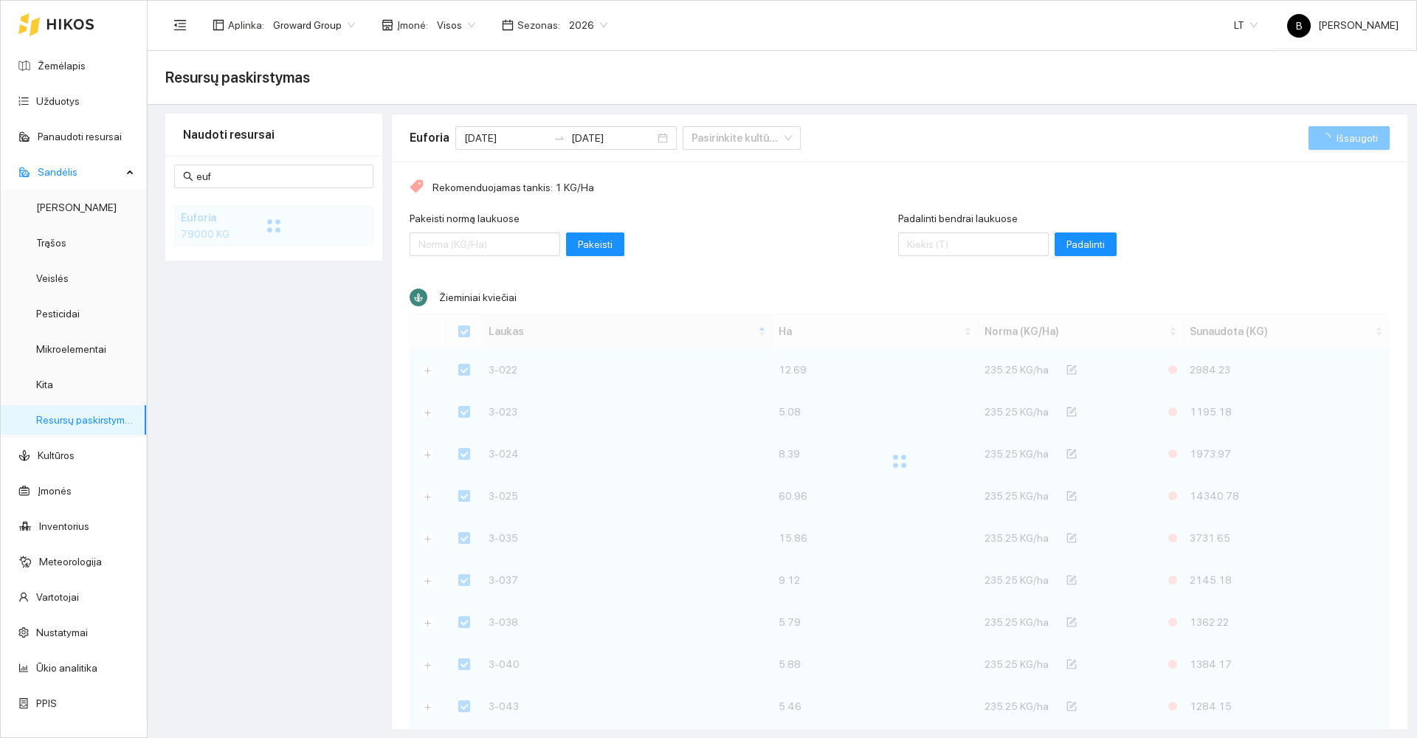
checkbox input "false"
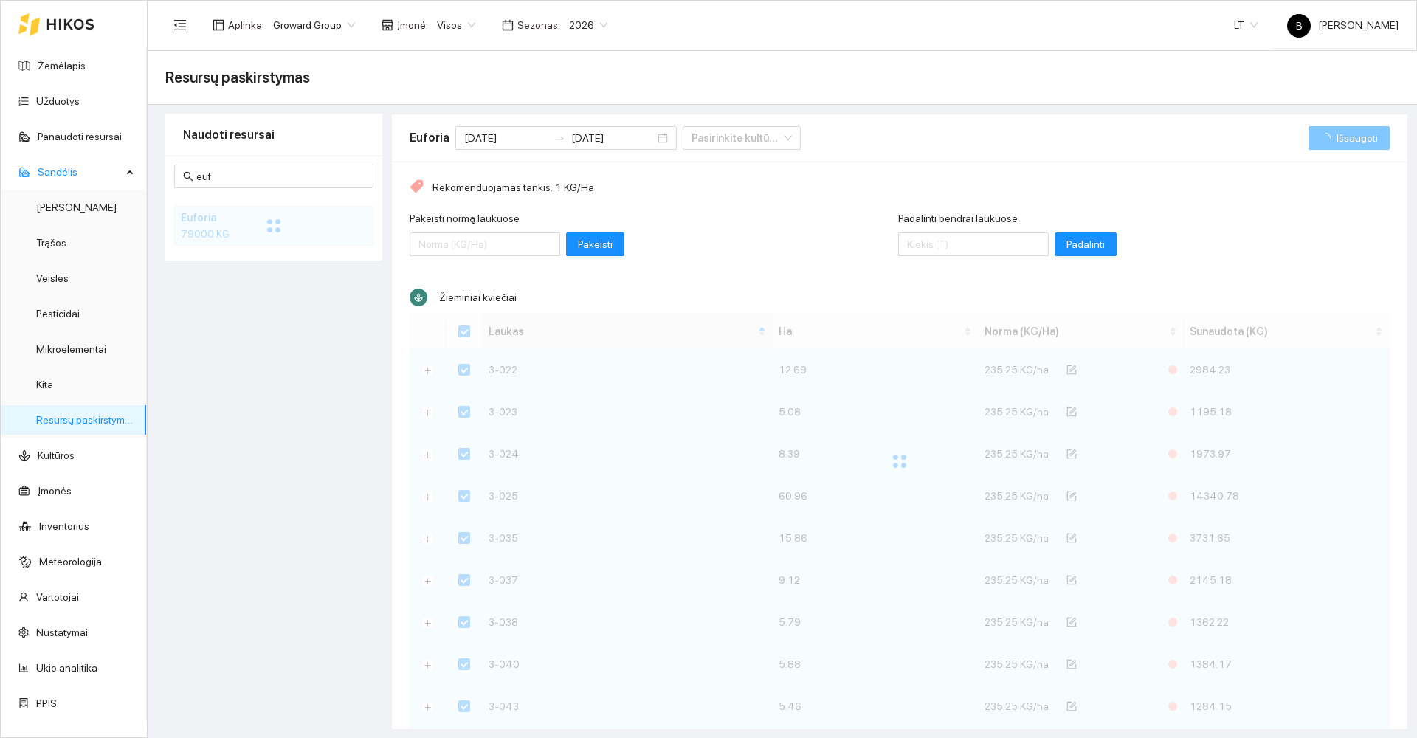
checkbox input "false"
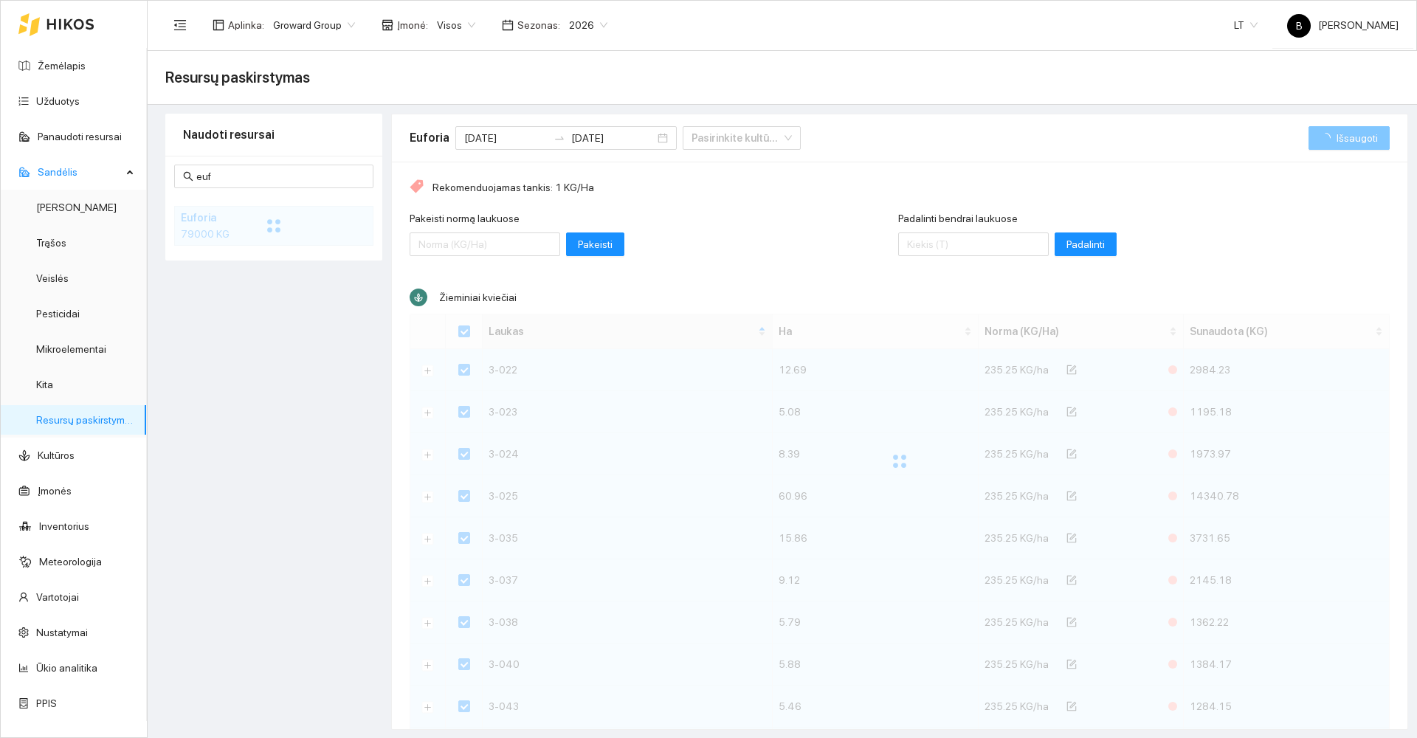
checkbox input "false"
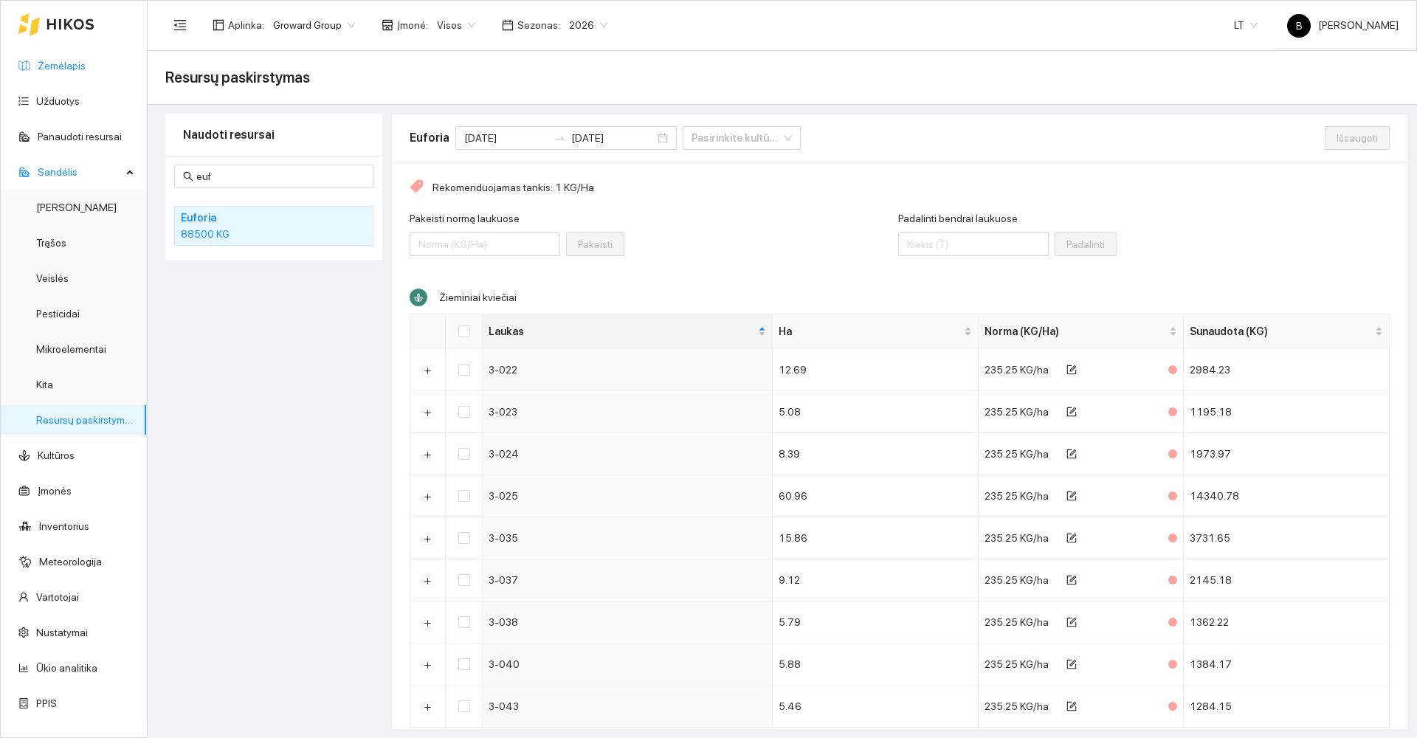
drag, startPoint x: 53, startPoint y: 66, endPoint x: 64, endPoint y: 70, distance: 11.7
click at [51, 66] on link "Žemėlapis" at bounding box center [62, 66] width 48 height 12
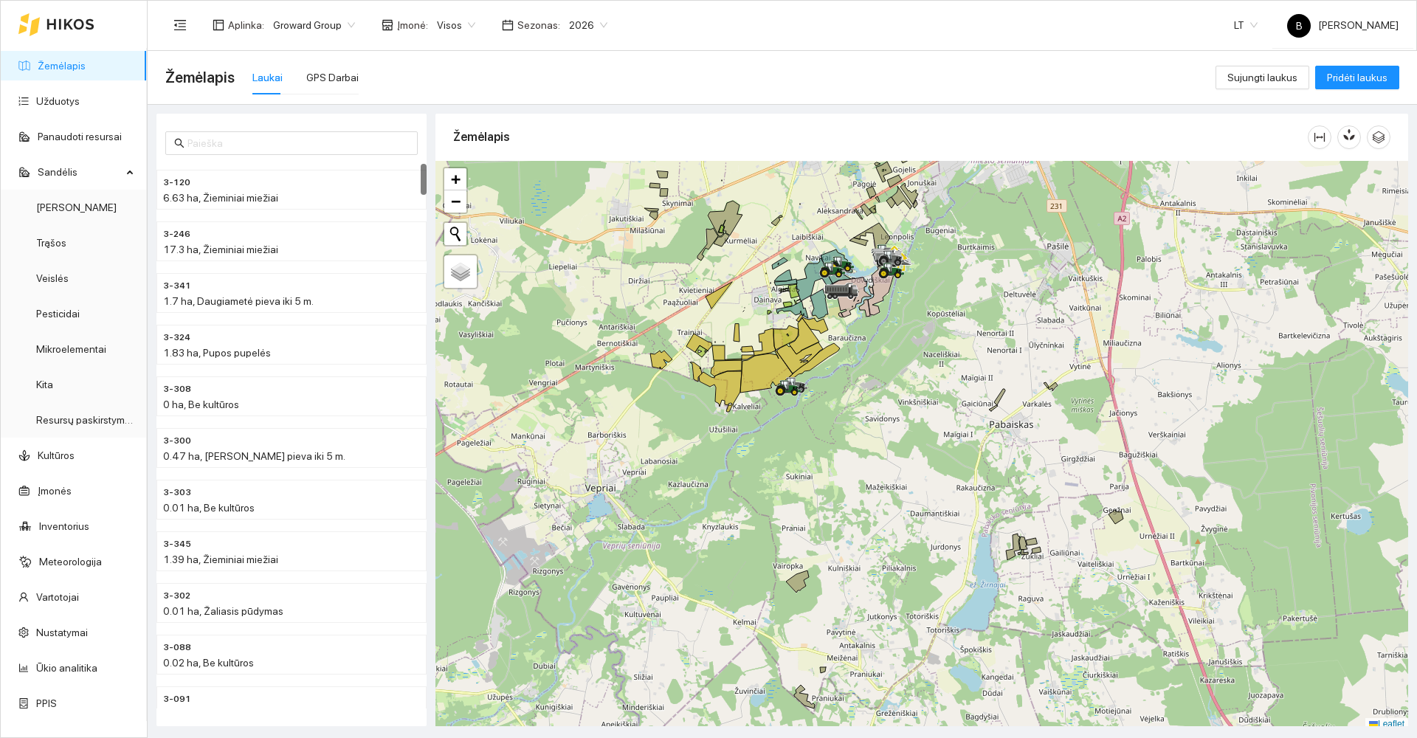
scroll to position [4, 0]
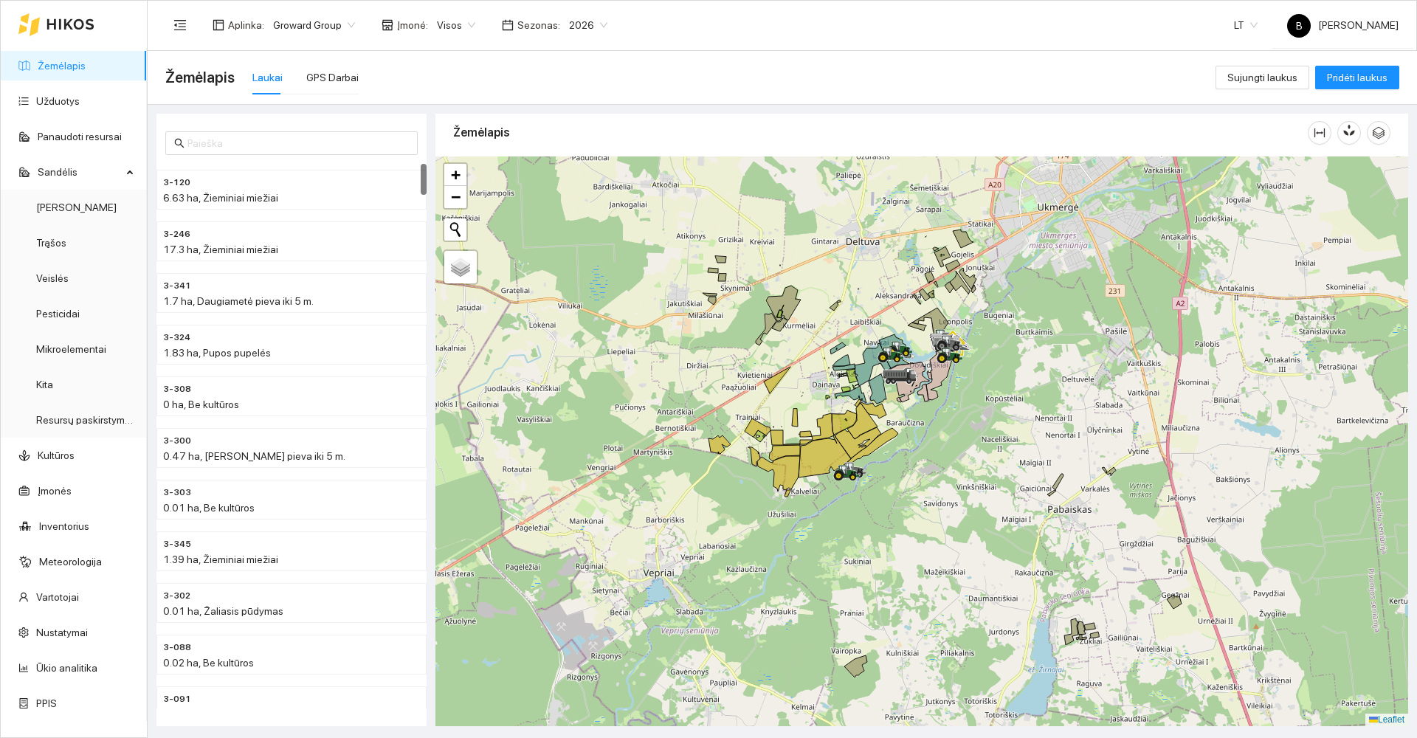
drag, startPoint x: 896, startPoint y: 387, endPoint x: 953, endPoint y: 478, distance: 106.7
click at [956, 477] on div at bounding box center [921, 441] width 972 height 570
click at [1046, 450] on div at bounding box center [921, 441] width 972 height 570
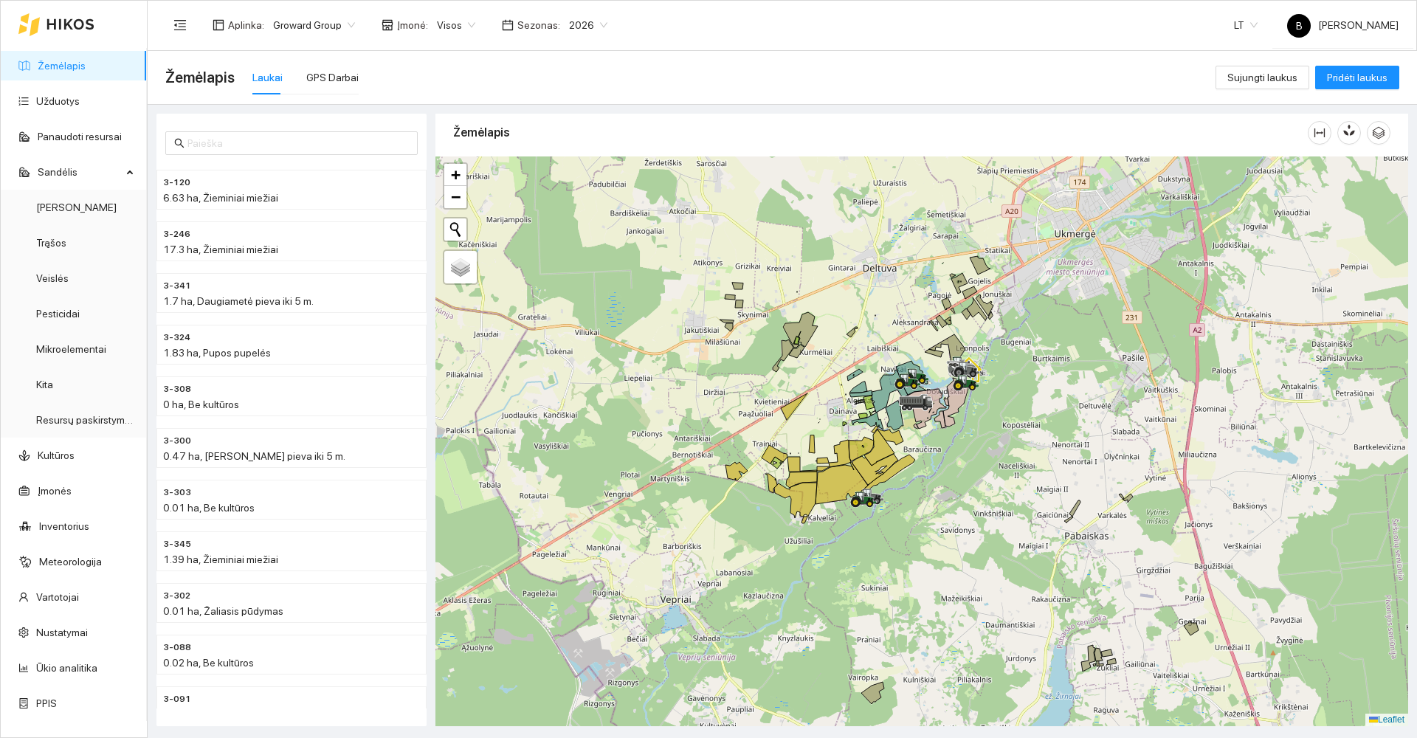
drag, startPoint x: 1048, startPoint y: 429, endPoint x: 1073, endPoint y: 510, distance: 84.0
click at [1073, 510] on div at bounding box center [921, 441] width 972 height 570
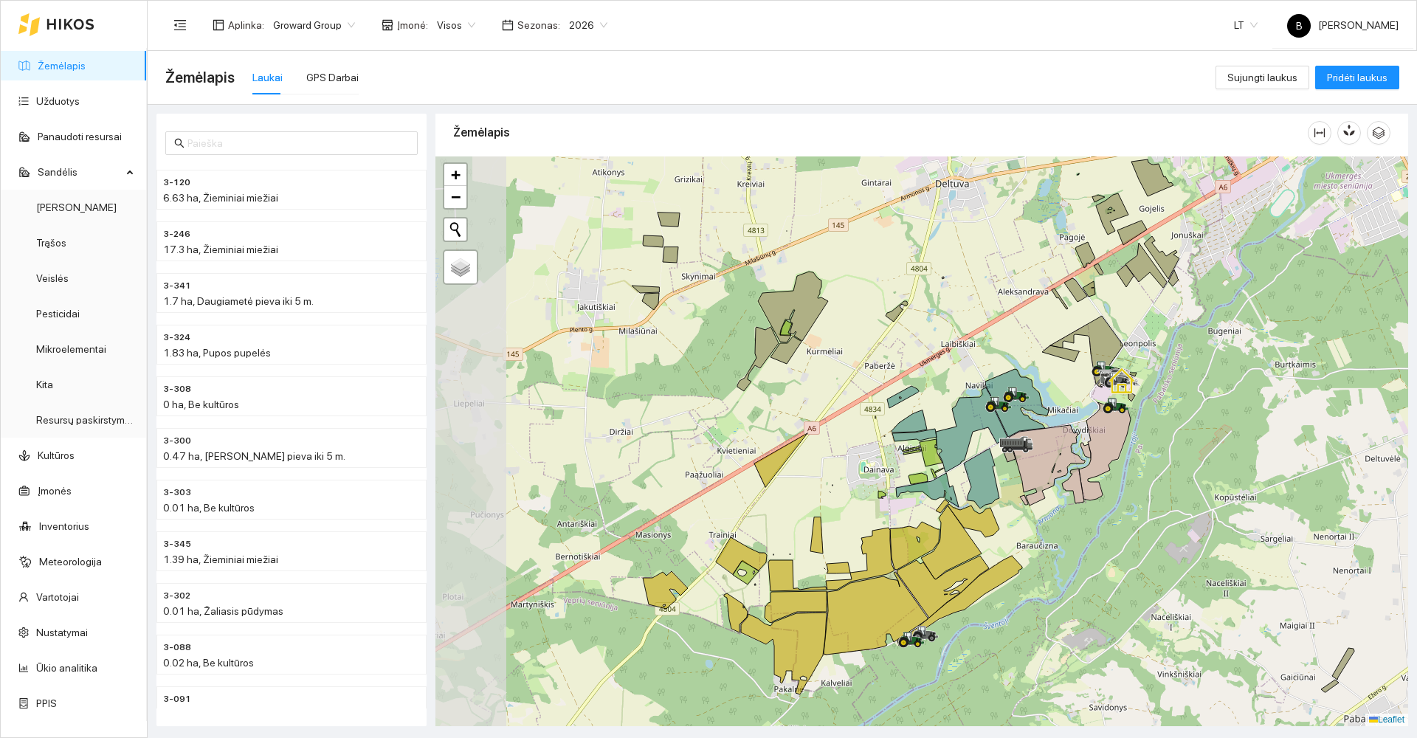
drag, startPoint x: 1001, startPoint y: 459, endPoint x: 1192, endPoint y: 439, distance: 192.1
click at [1192, 439] on div at bounding box center [921, 441] width 972 height 570
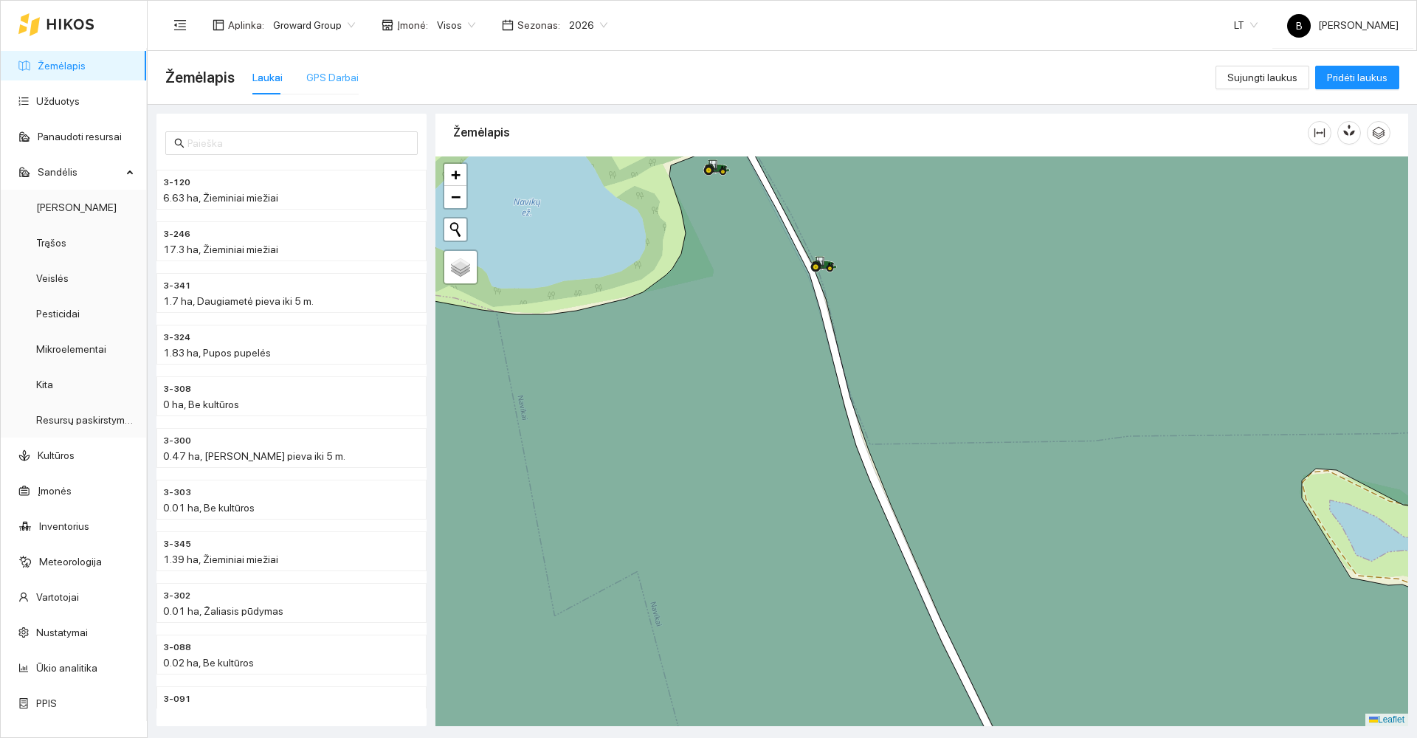
click at [332, 88] on div "GPS Darbai" at bounding box center [332, 78] width 52 height 34
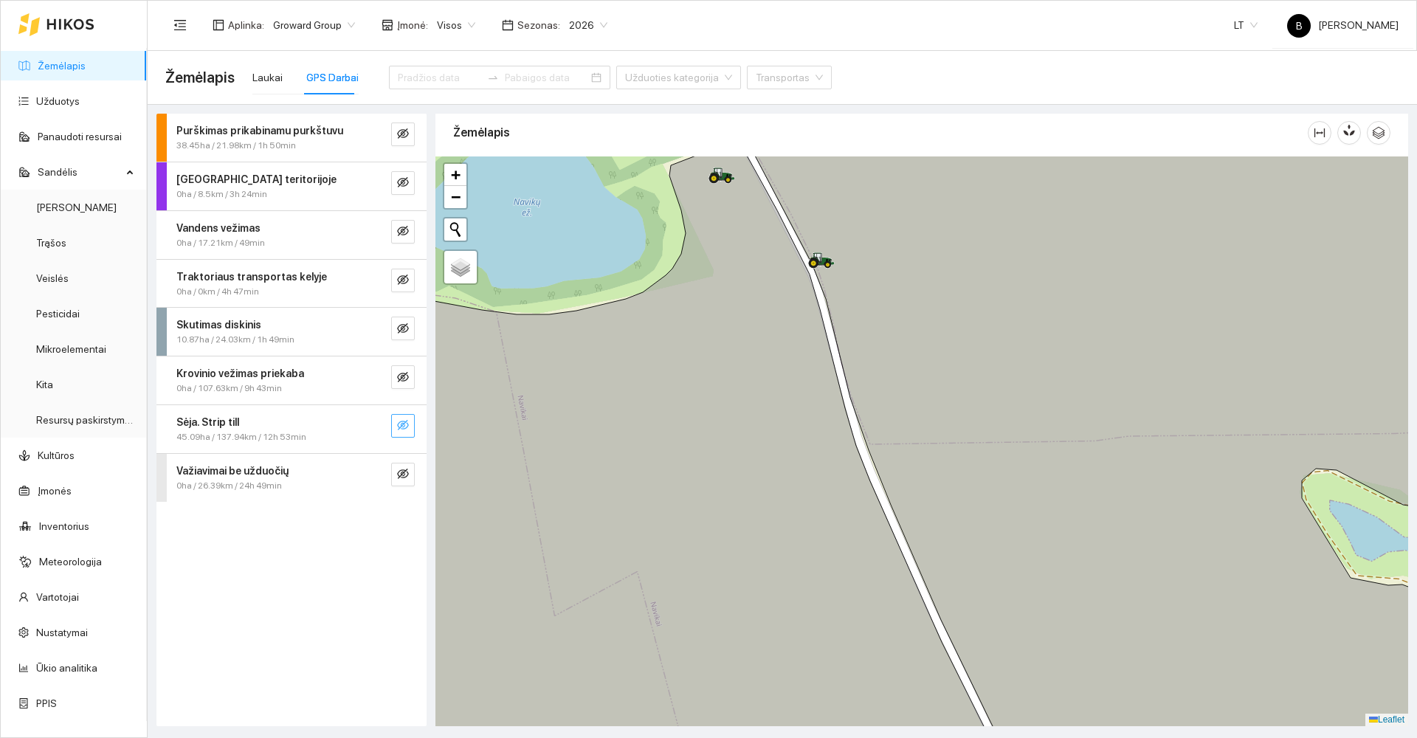
click at [404, 419] on icon "eye-invisible" at bounding box center [403, 425] width 12 height 12
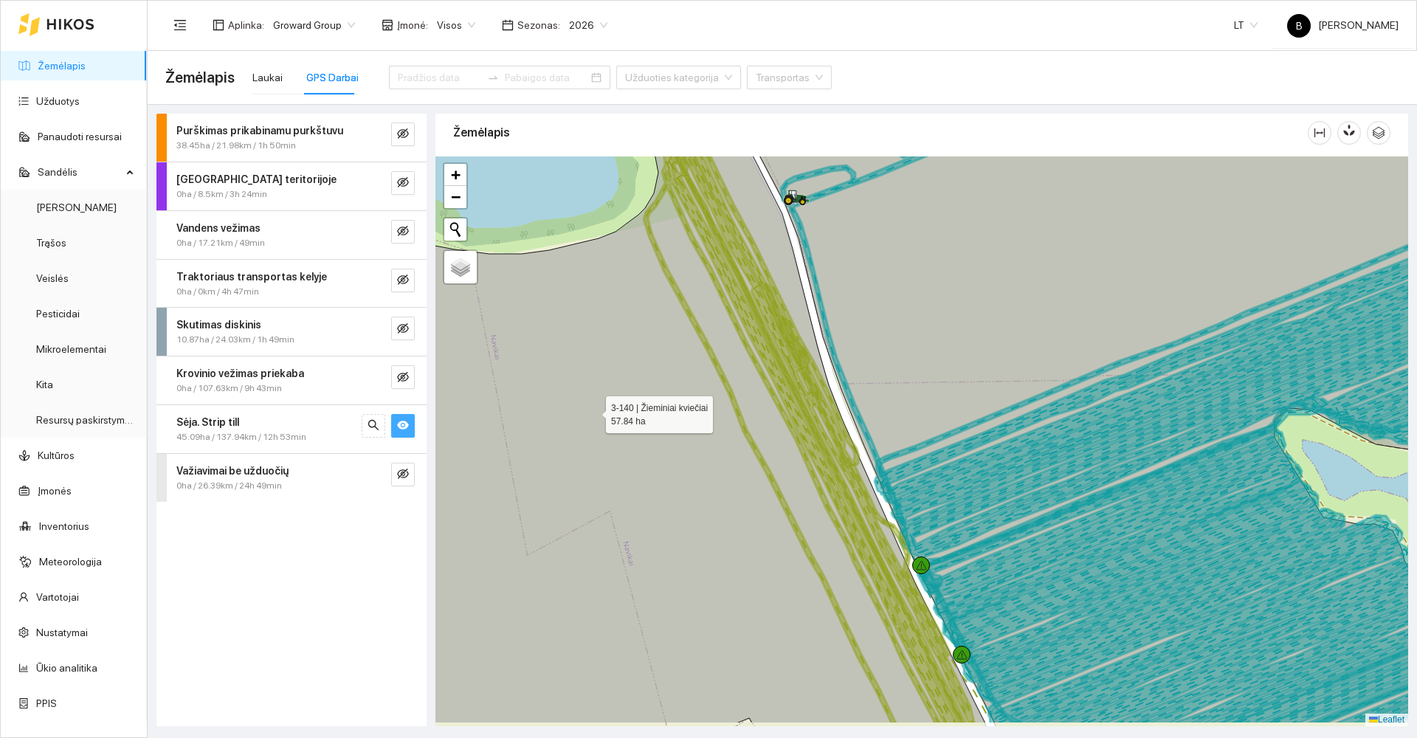
drag, startPoint x: 598, startPoint y: 425, endPoint x: 570, endPoint y: 367, distance: 64.7
click at [570, 367] on icon at bounding box center [646, 402] width 677 height 646
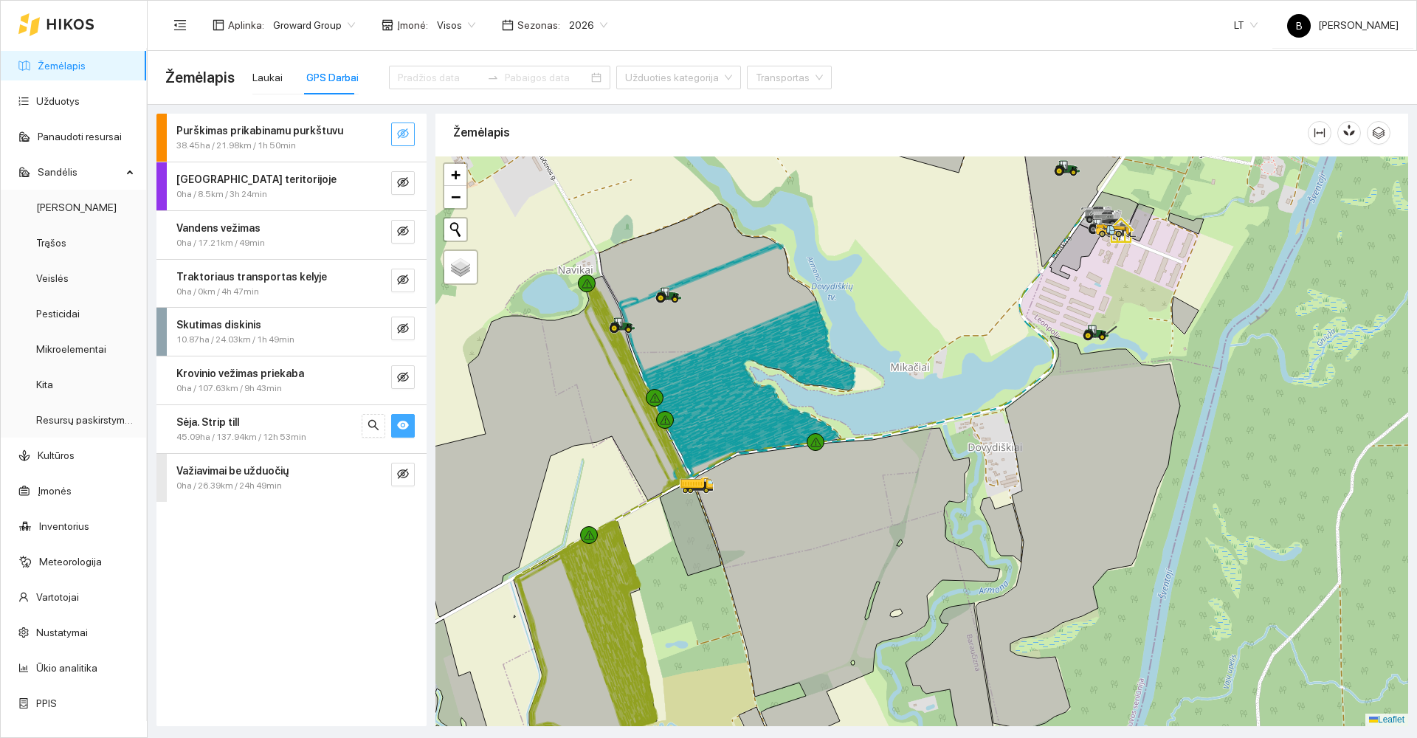
click at [404, 131] on icon "eye-invisible" at bounding box center [403, 133] width 12 height 10
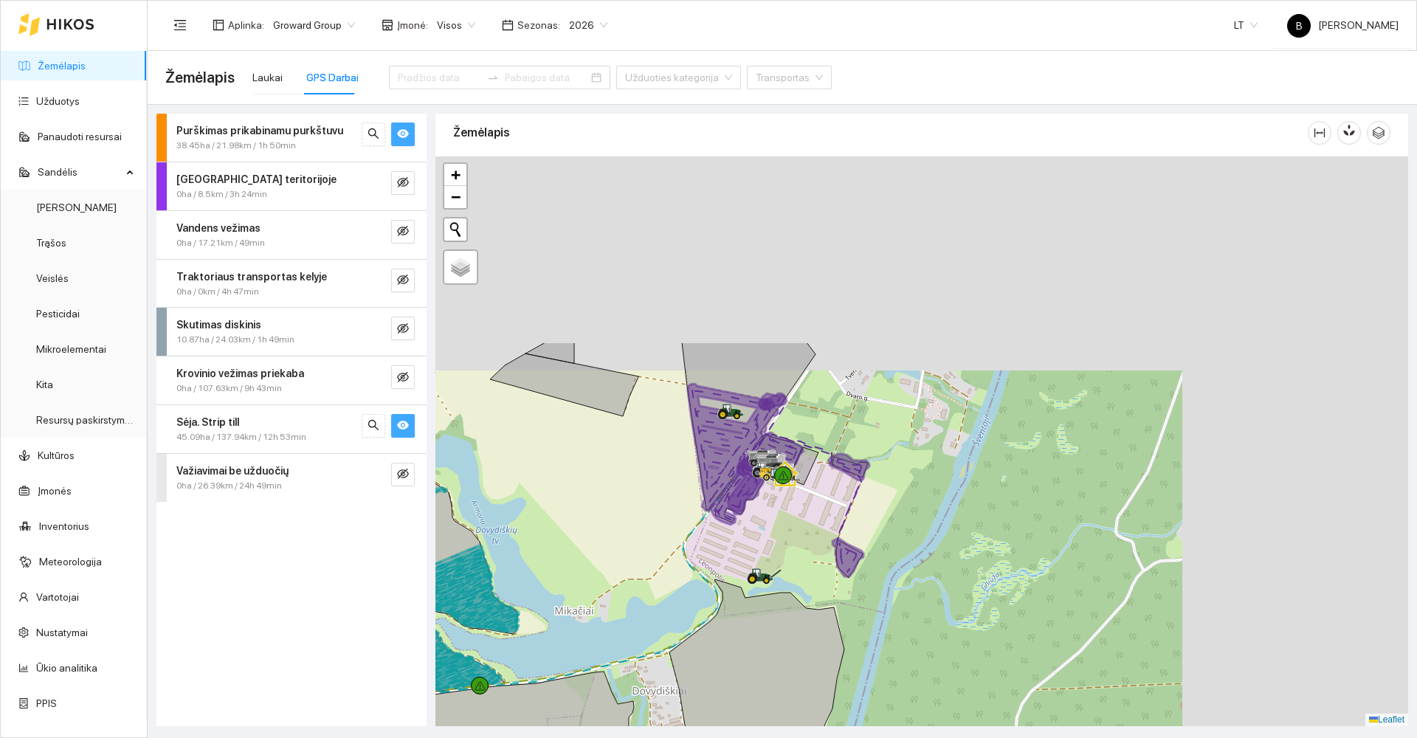
drag, startPoint x: 517, startPoint y: 376, endPoint x: 456, endPoint y: 414, distance: 72.3
click at [432, 444] on div "Žemėlapis" at bounding box center [921, 420] width 981 height 612
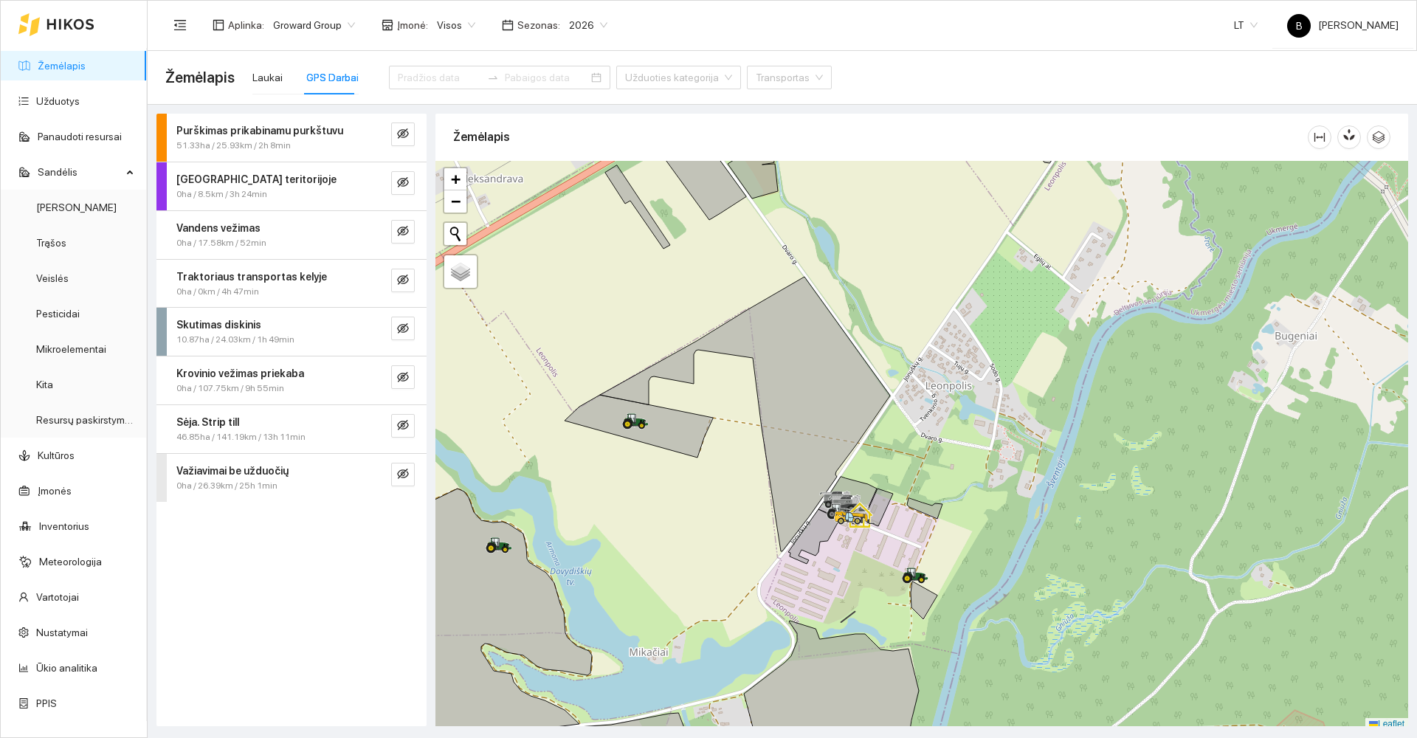
scroll to position [4, 0]
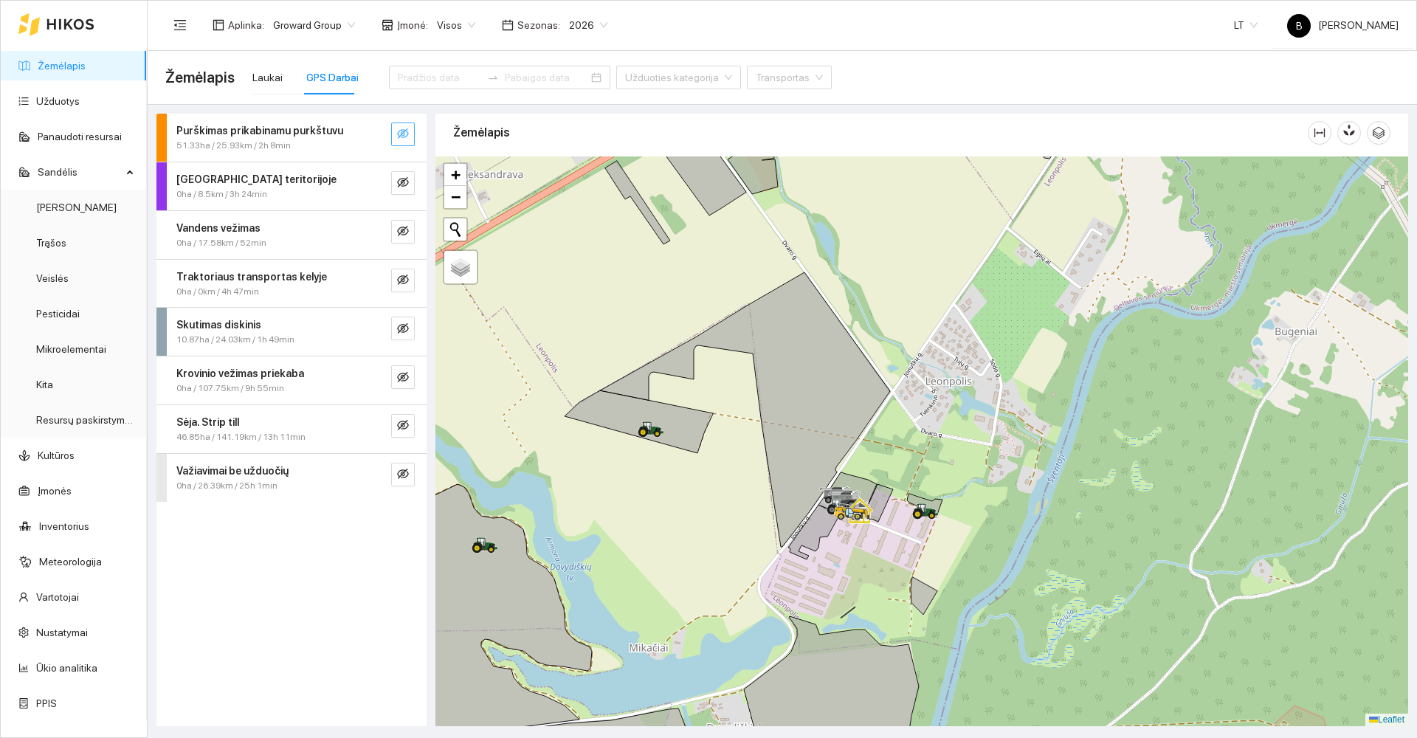
click at [402, 135] on icon "eye-invisible" at bounding box center [403, 134] width 12 height 12
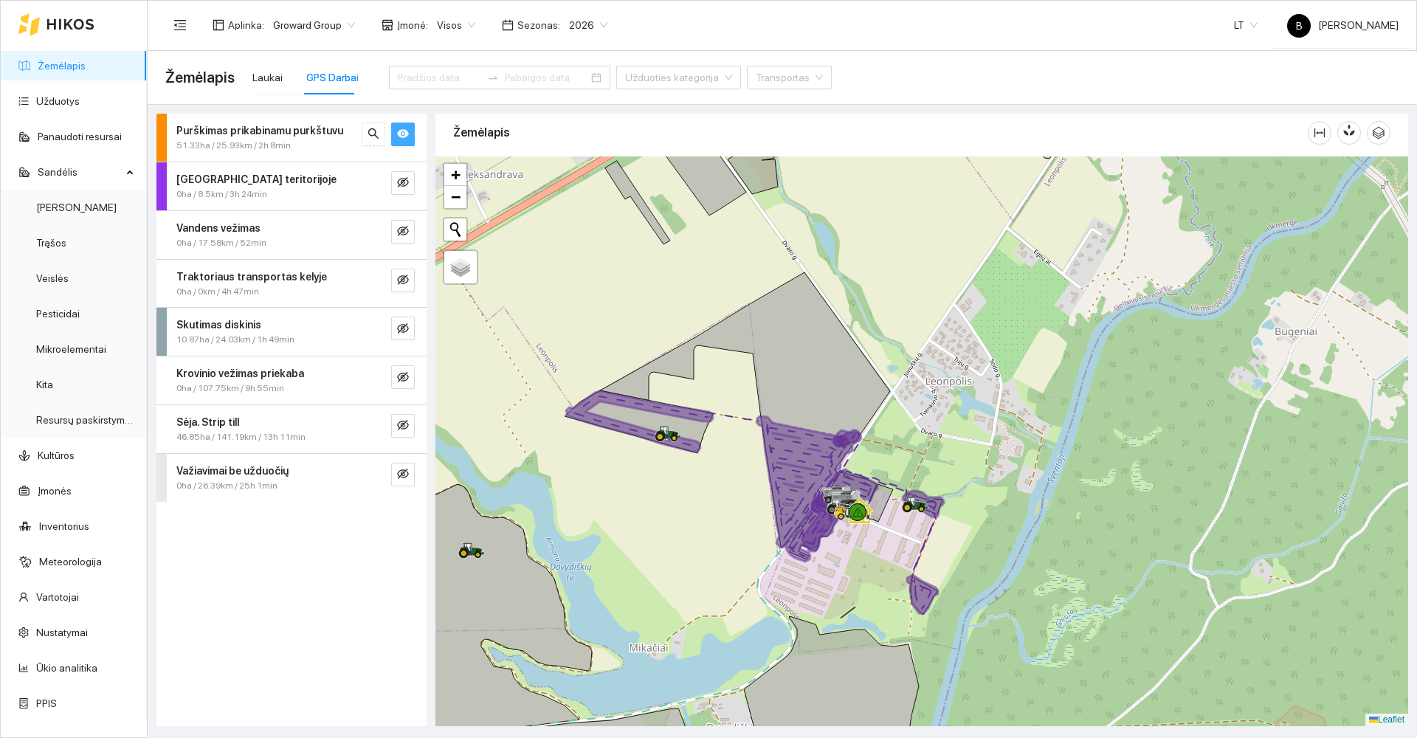
click at [316, 598] on div "Purškimas prikabinamu purkštuvu 51.33ha / 25.93km / 2h 8min Darbas teritorijoje…" at bounding box center [291, 420] width 270 height 612
click at [210, 578] on div "Purškimas prikabinamu purkštuvu 51.33ha / 25.93km / 2h 8min Darbas teritorijoje…" at bounding box center [291, 420] width 270 height 612
click at [280, 74] on div "Laukai GPS Darbai" at bounding box center [305, 78] width 106 height 34
click at [260, 76] on div "Laukai" at bounding box center [267, 77] width 30 height 16
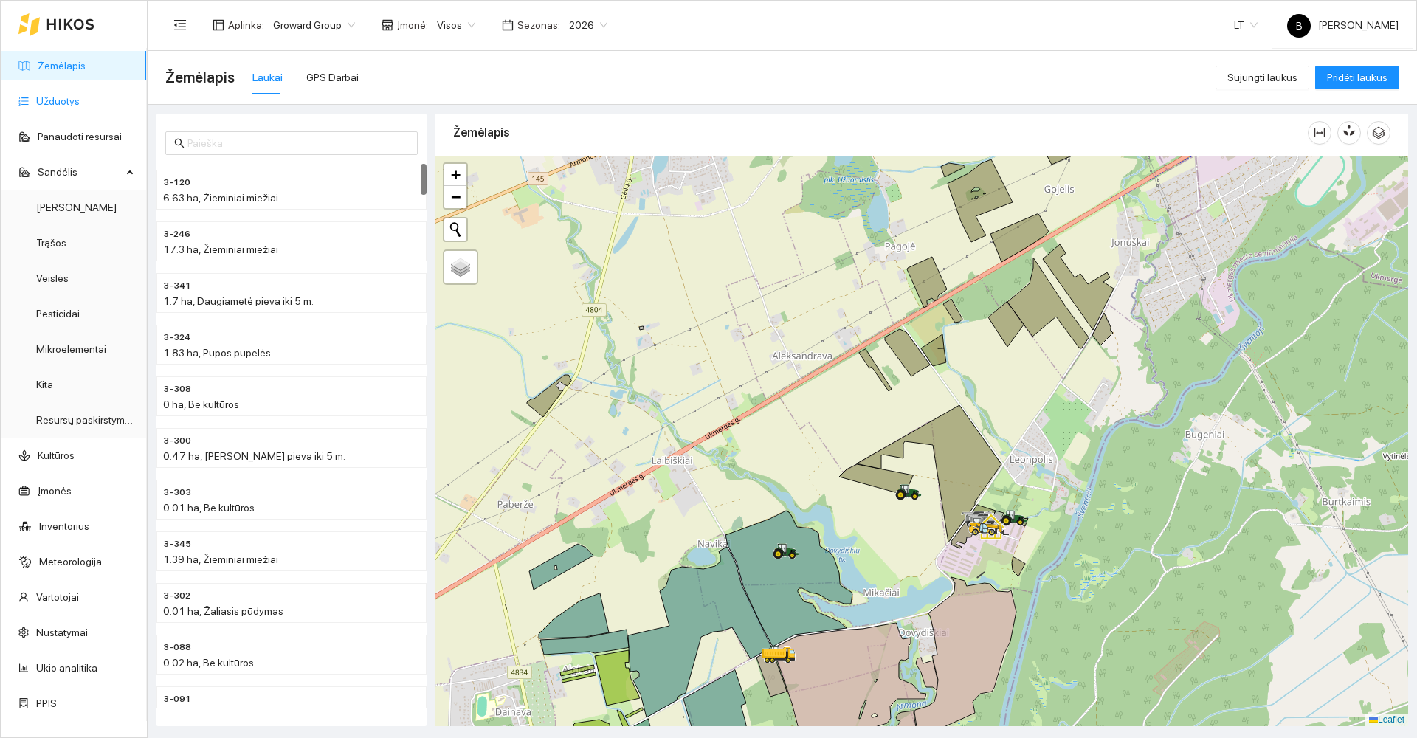
click at [65, 100] on link "Užduotys" at bounding box center [58, 101] width 44 height 12
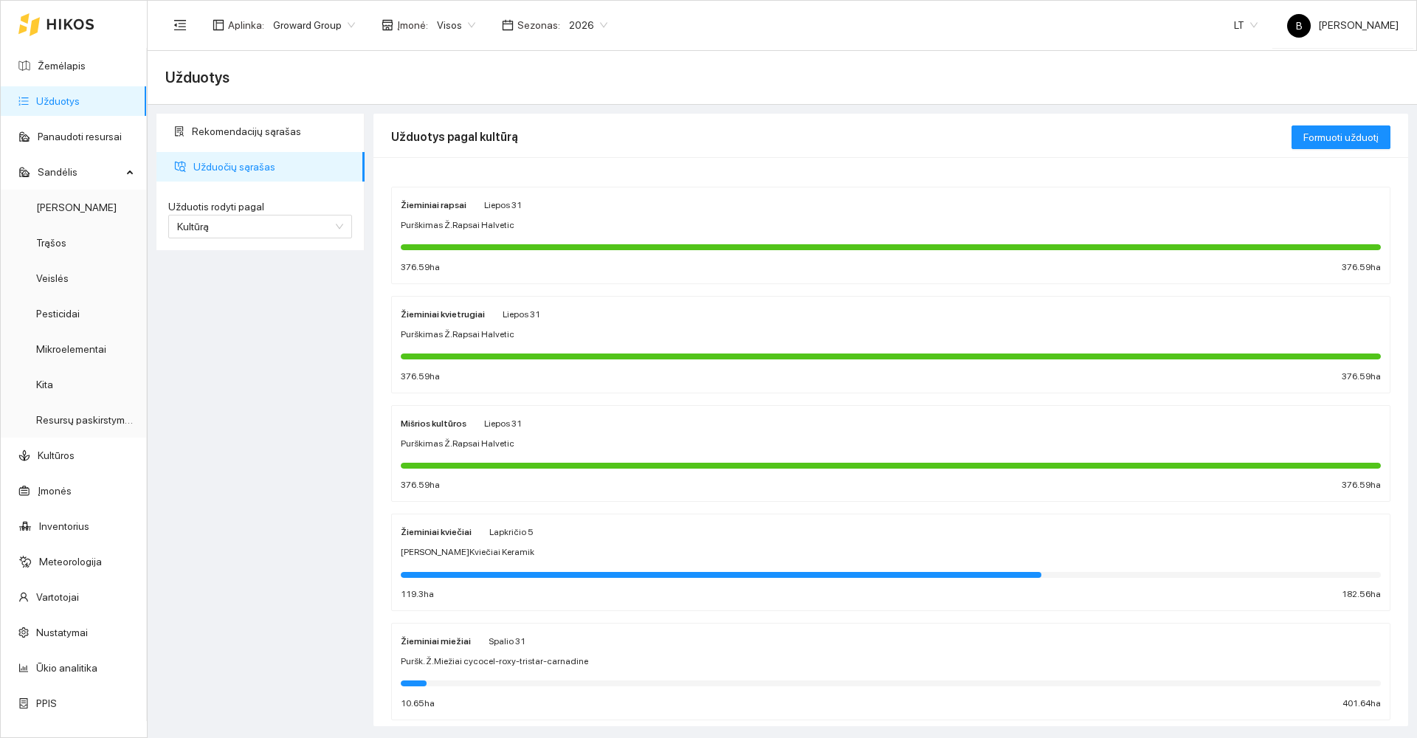
click at [533, 222] on div "Purškimas Ž.Rapsai Halvetic" at bounding box center [891, 225] width 980 height 14
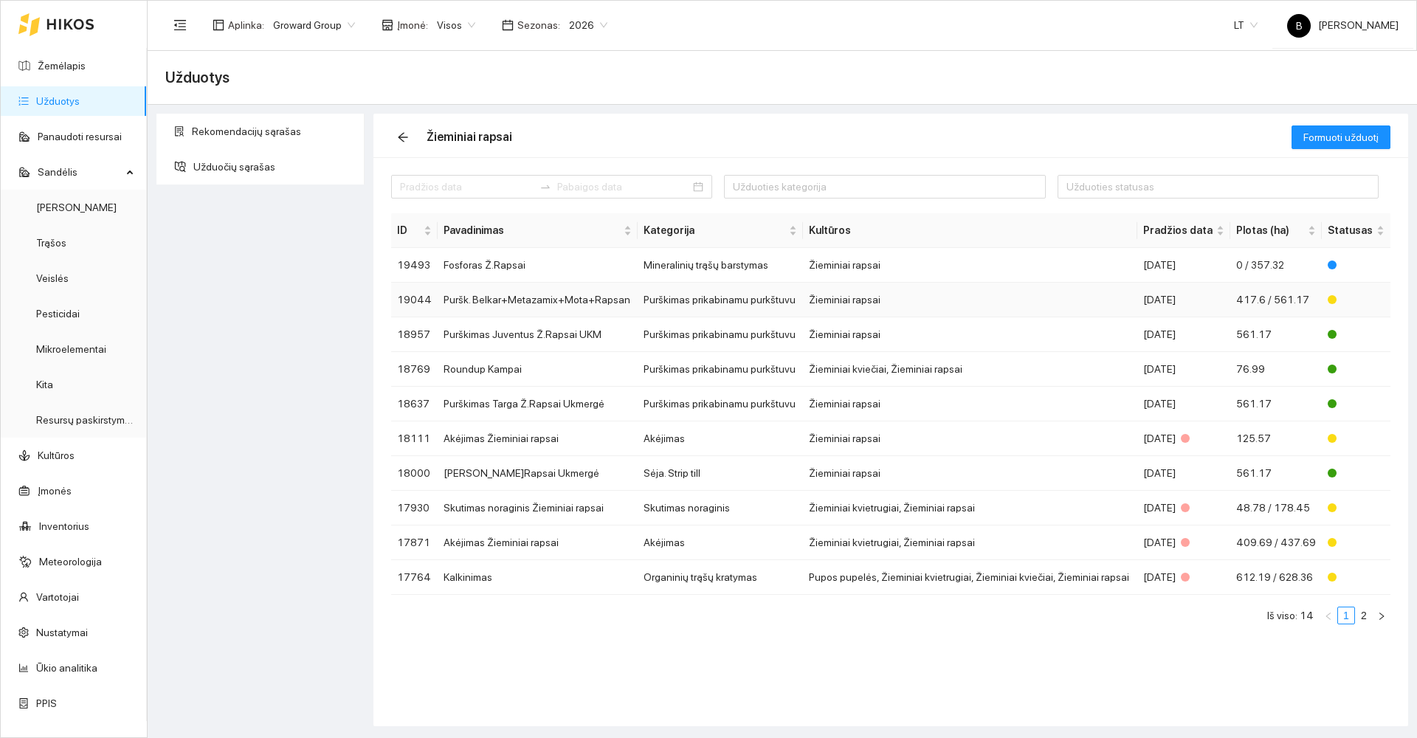
click at [500, 303] on td "Puršk. Belkar+Metazamix+Mota+Rapsan" at bounding box center [538, 300] width 200 height 35
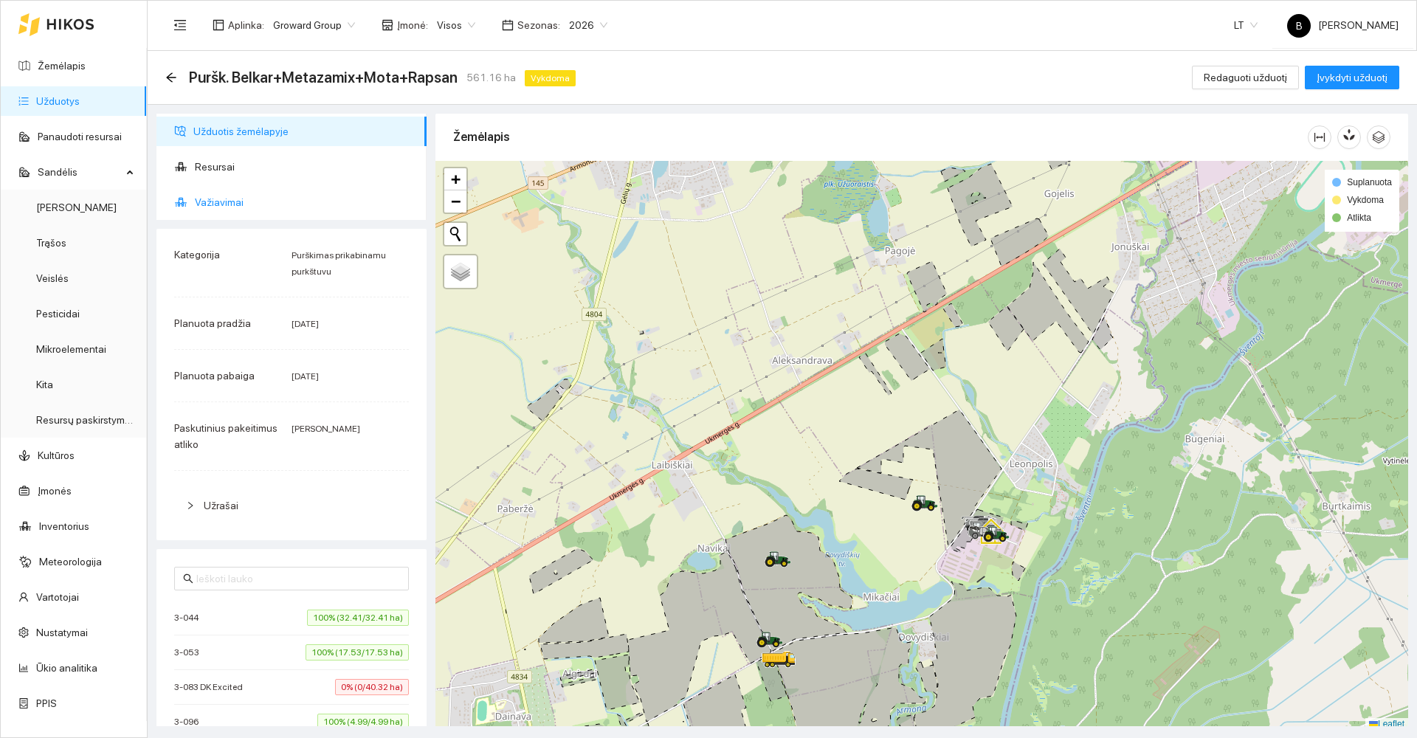
click at [219, 206] on span "Važiavimai" at bounding box center [305, 202] width 220 height 30
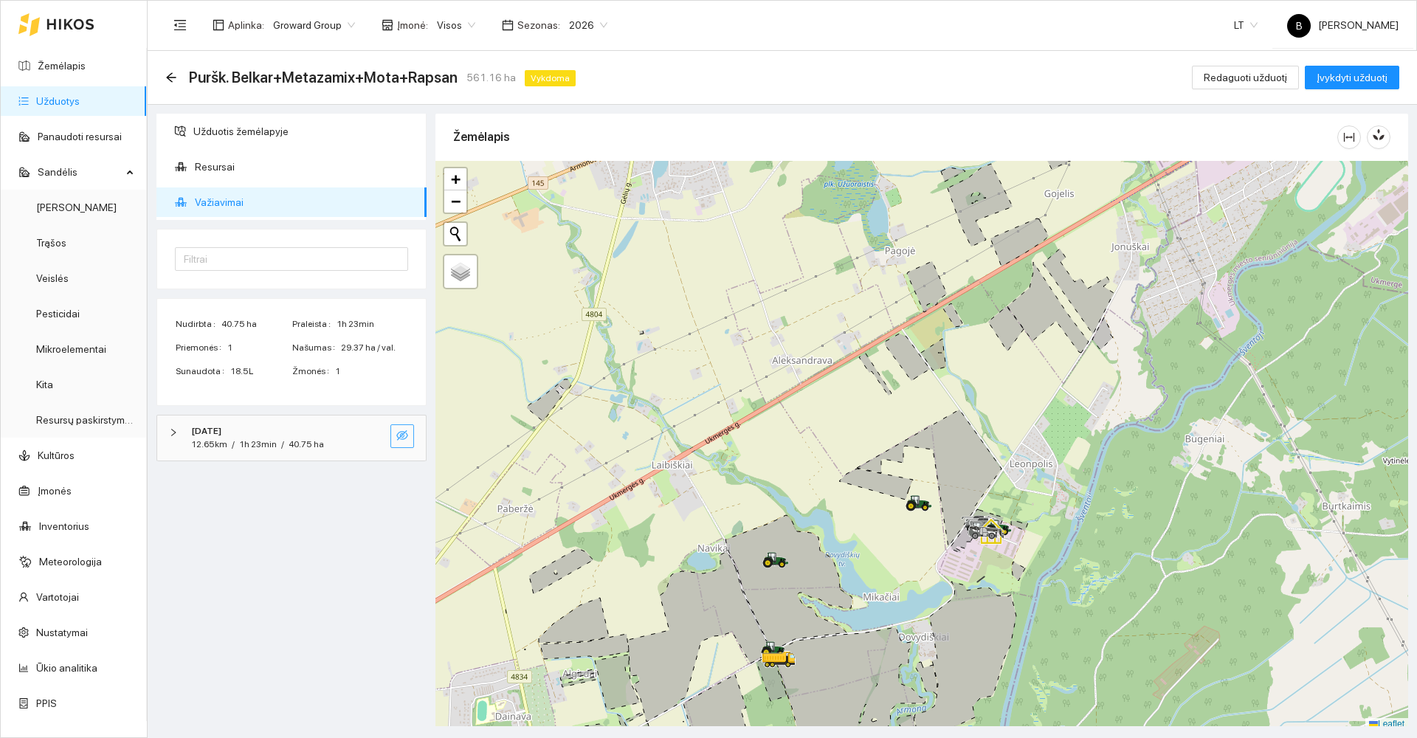
click at [402, 431] on icon "eye-invisible" at bounding box center [402, 435] width 12 height 12
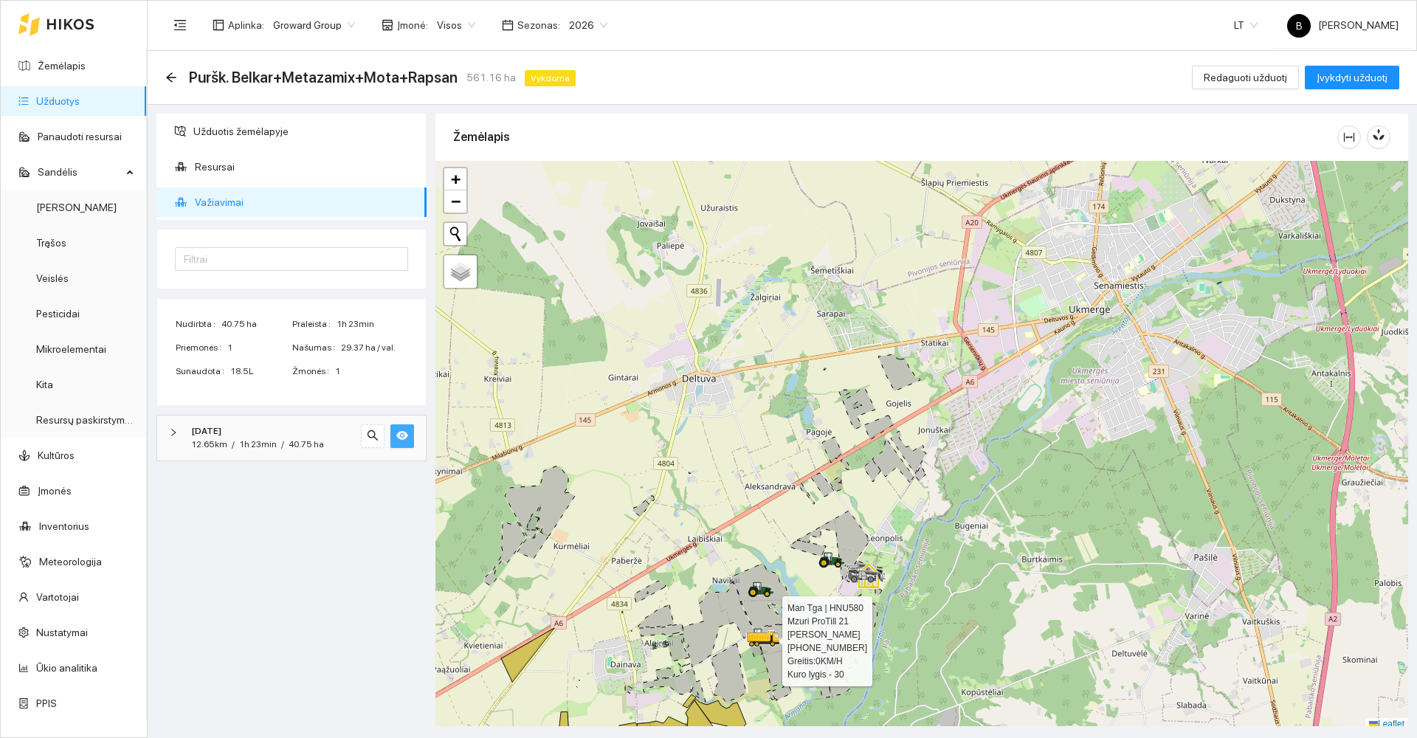
scroll to position [4, 0]
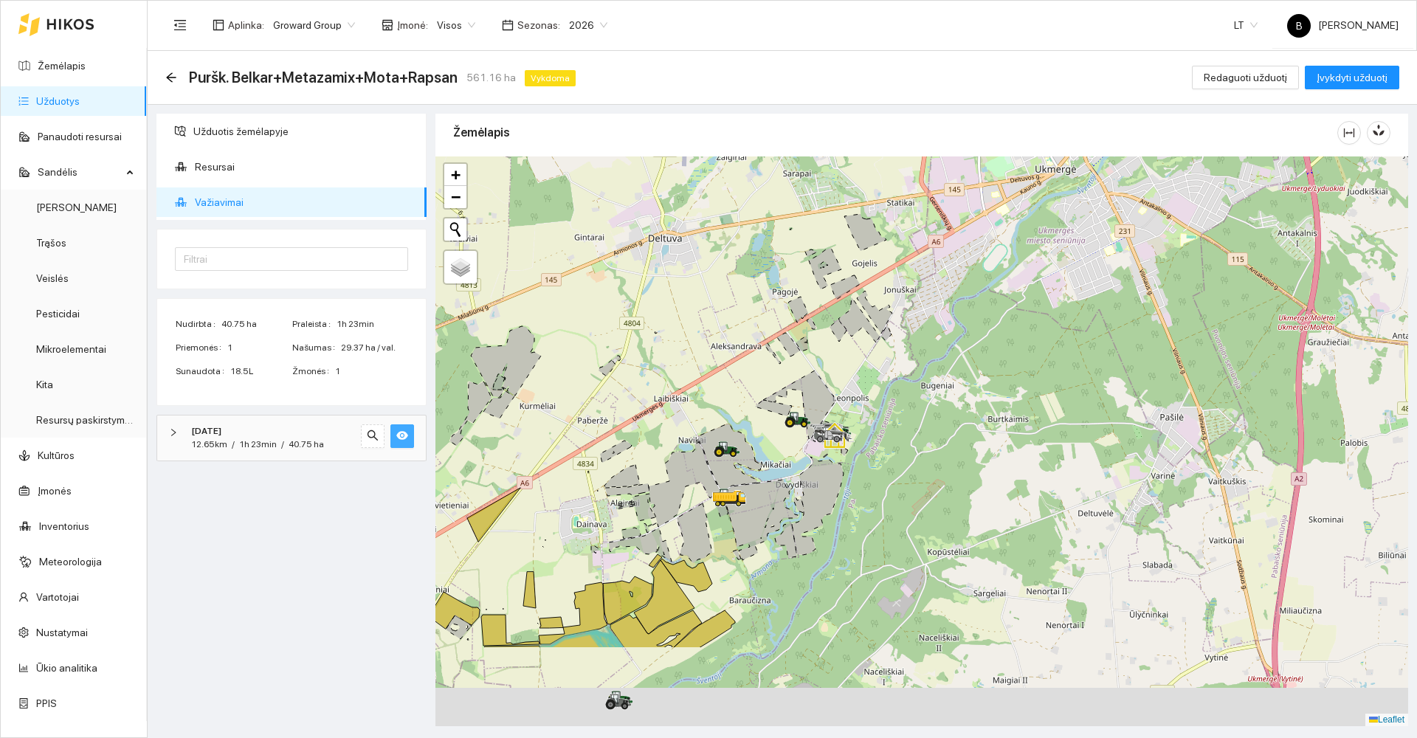
drag, startPoint x: 733, startPoint y: 578, endPoint x: 710, endPoint y: 469, distance: 111.7
click at [716, 488] on div at bounding box center [720, 506] width 9 height 37
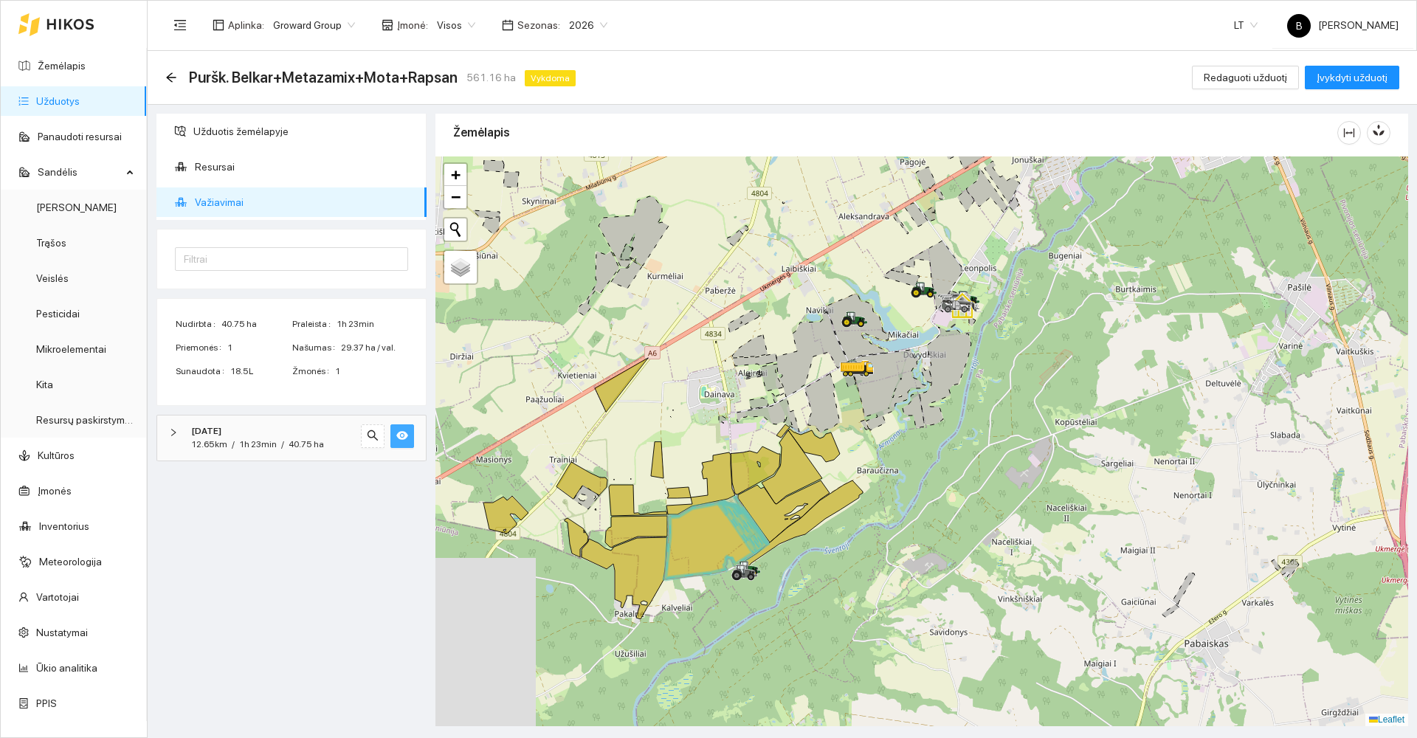
drag, startPoint x: 655, startPoint y: 672, endPoint x: 781, endPoint y: 564, distance: 166.4
click at [793, 562] on div at bounding box center [921, 441] width 972 height 570
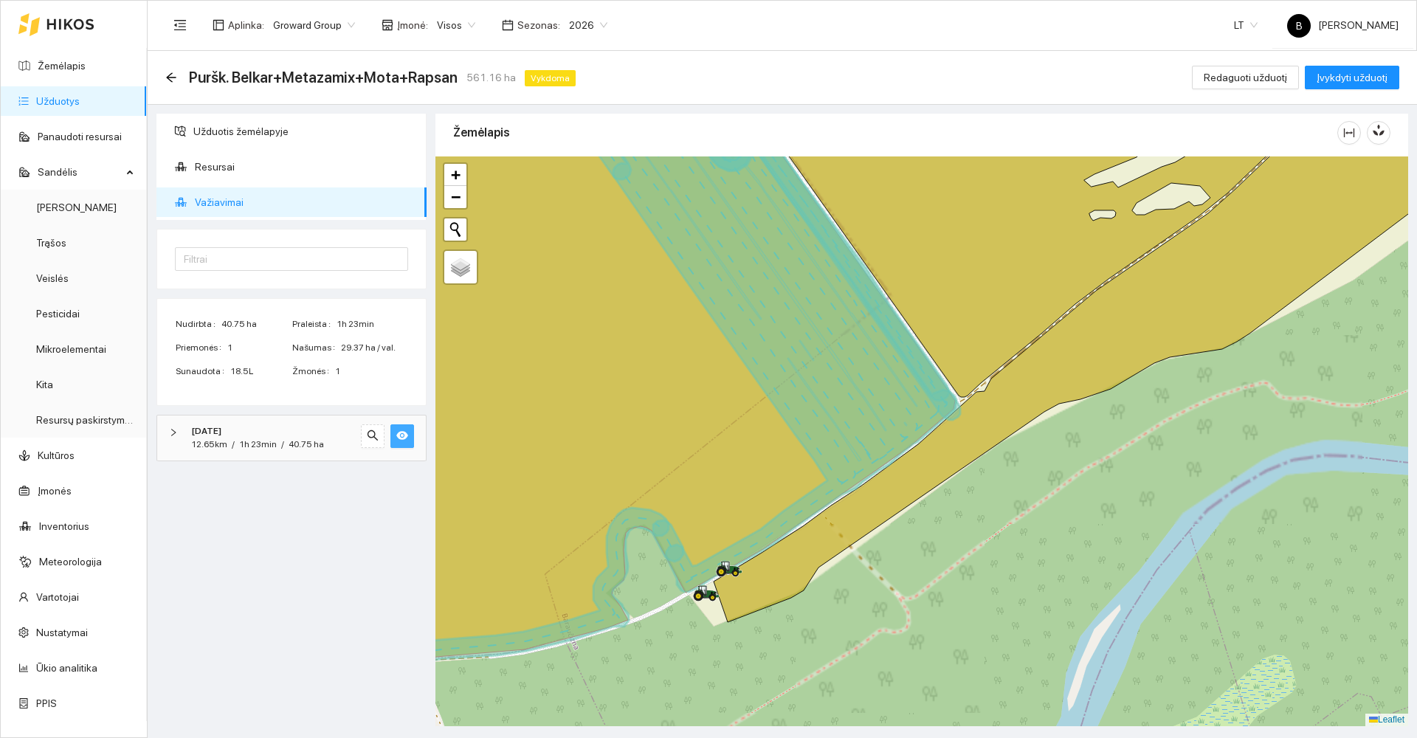
drag, startPoint x: 720, startPoint y: 505, endPoint x: 712, endPoint y: 390, distance: 115.4
click at [714, 393] on icon at bounding box center [646, 384] width 618 height 571
